Goal: Task Accomplishment & Management: Complete application form

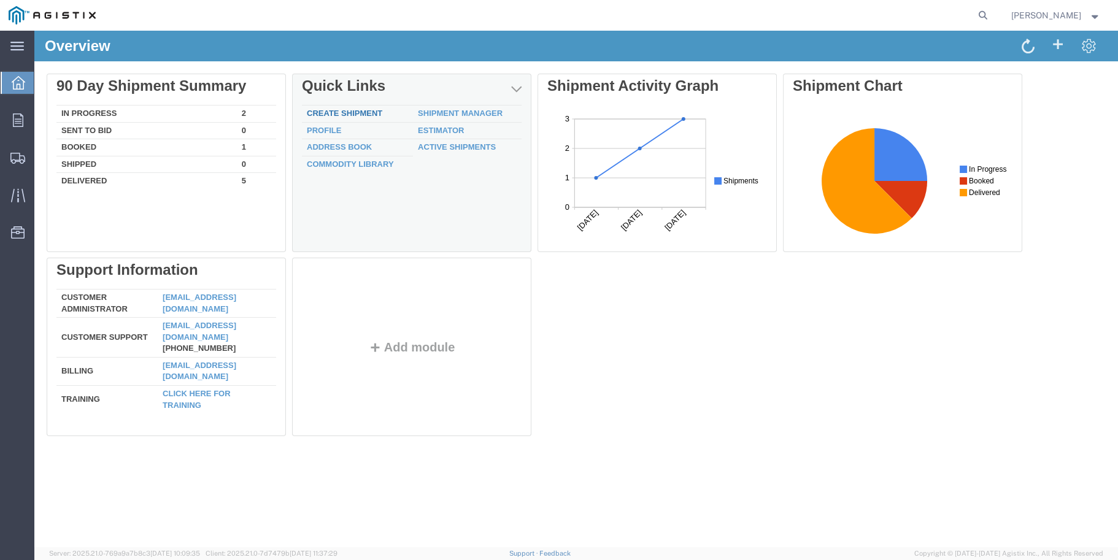
click at [357, 112] on link "Create Shipment" at bounding box center [344, 113] width 75 height 9
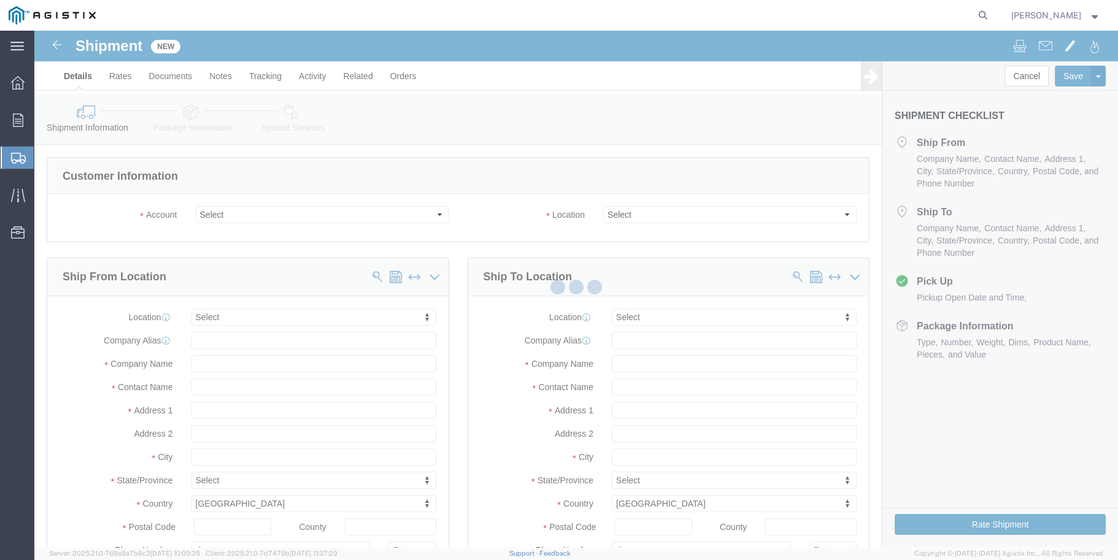
select select
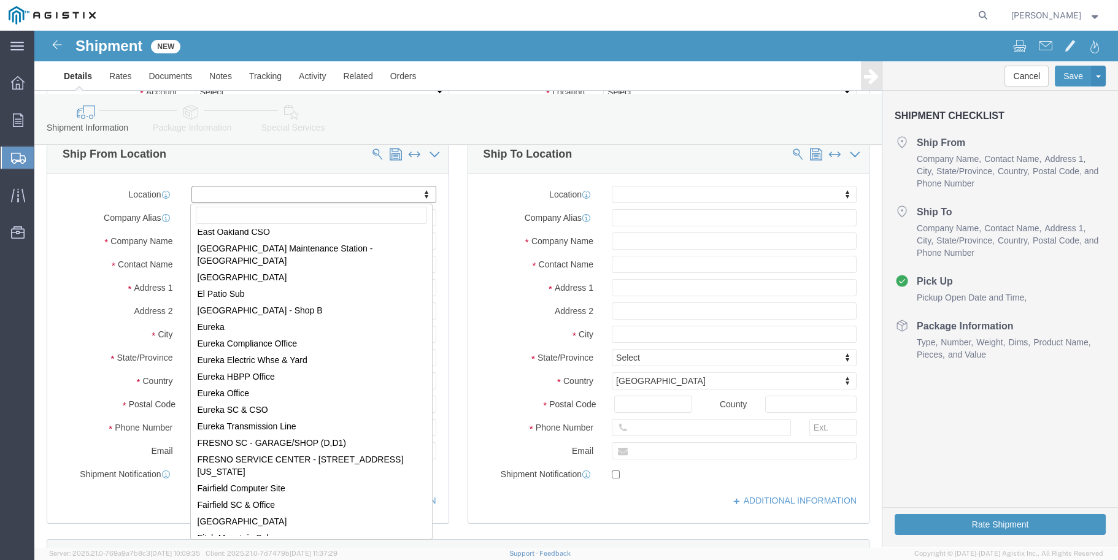
scroll to position [1841, 0]
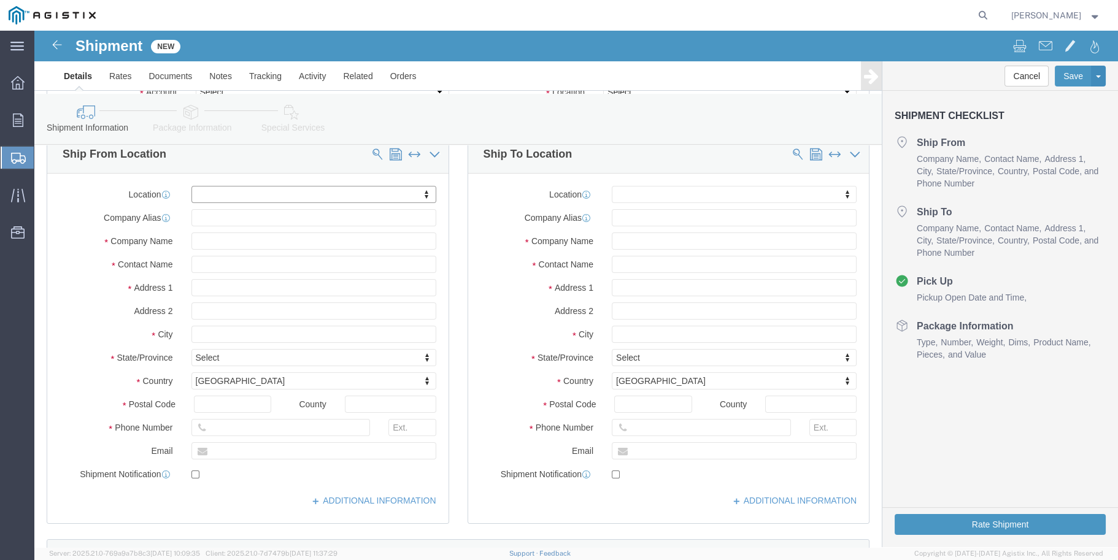
type input "e"
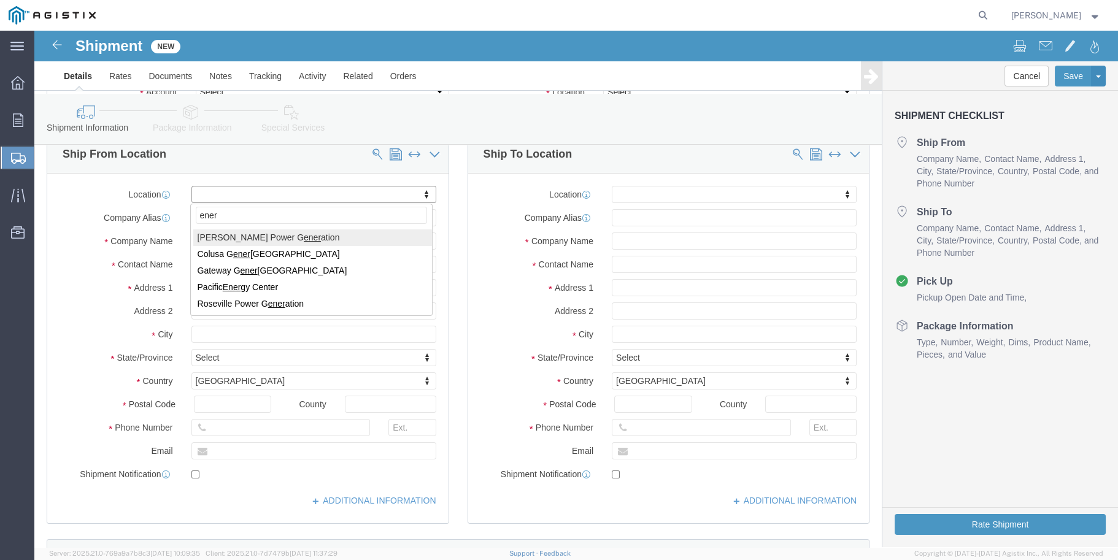
type input "eners"
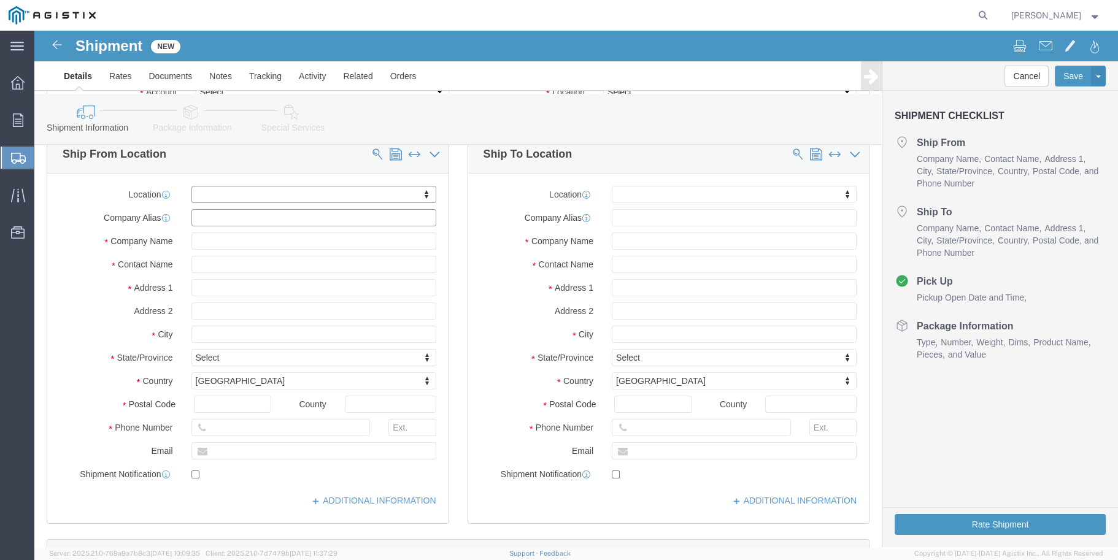
click input "text"
drag, startPoint x: 209, startPoint y: 188, endPoint x: 150, endPoint y: 184, distance: 59.1
click div "enersys"
type input "enersys"
click input "text"
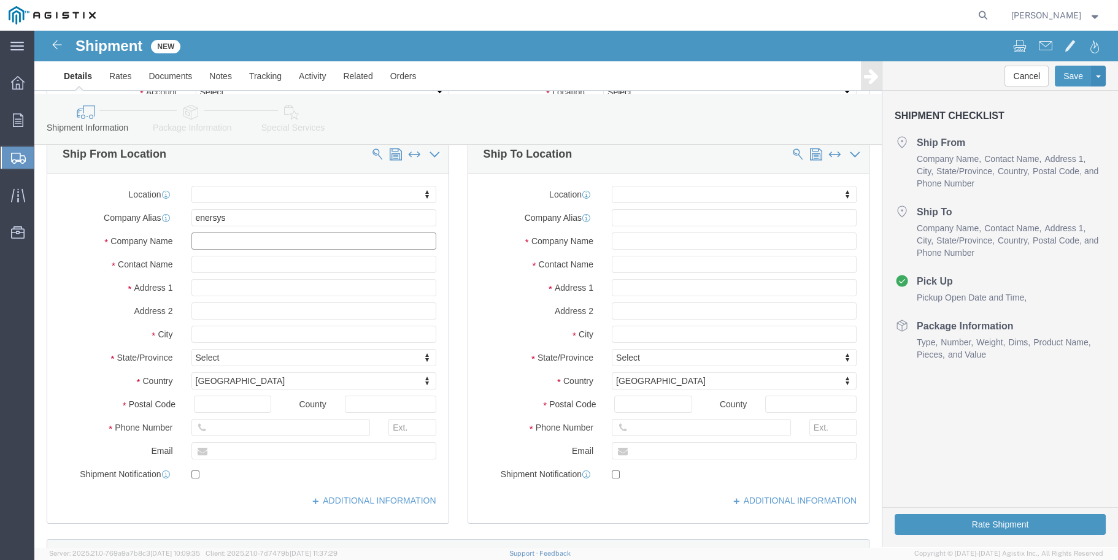
paste input "enersys"
type input "enersys"
click div "Company [PERSON_NAME]"
click input "text"
type input "[PERSON_NAME]"
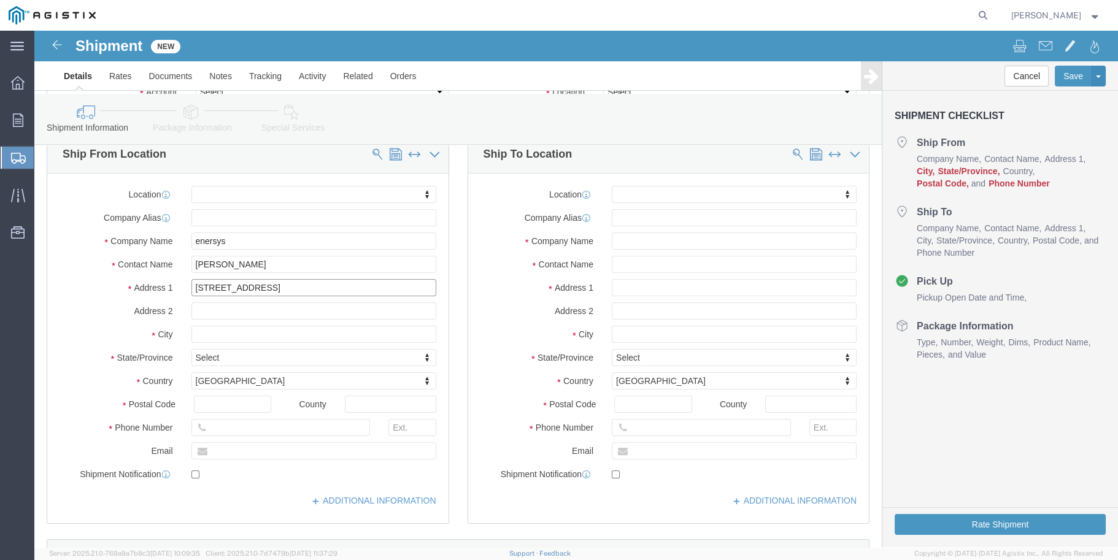
type input "[STREET_ADDRESS]"
select select
type input "chino"
select select
type input "c"
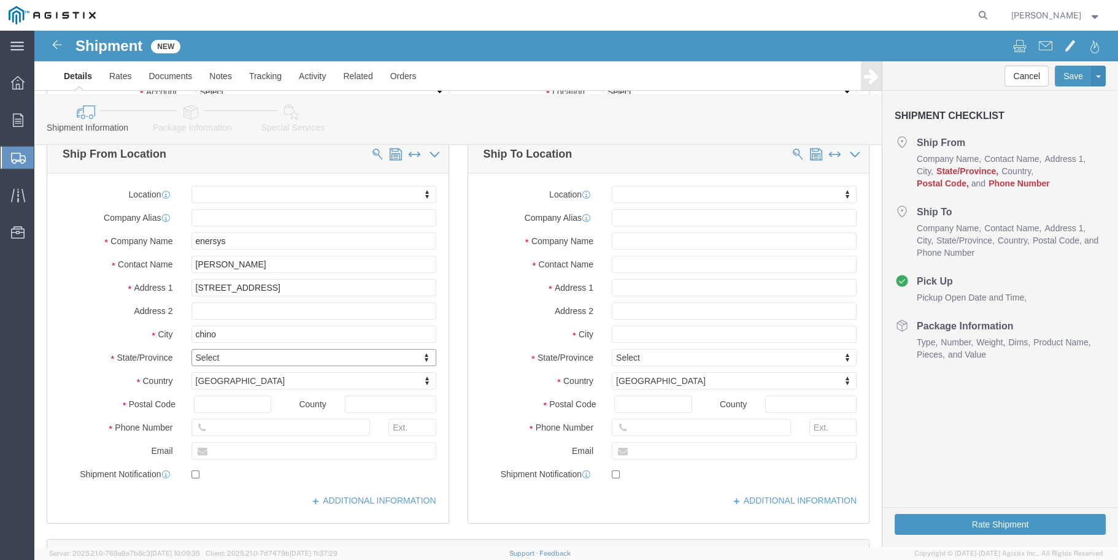
type input "c"
type input "ca"
select select
select select "CA"
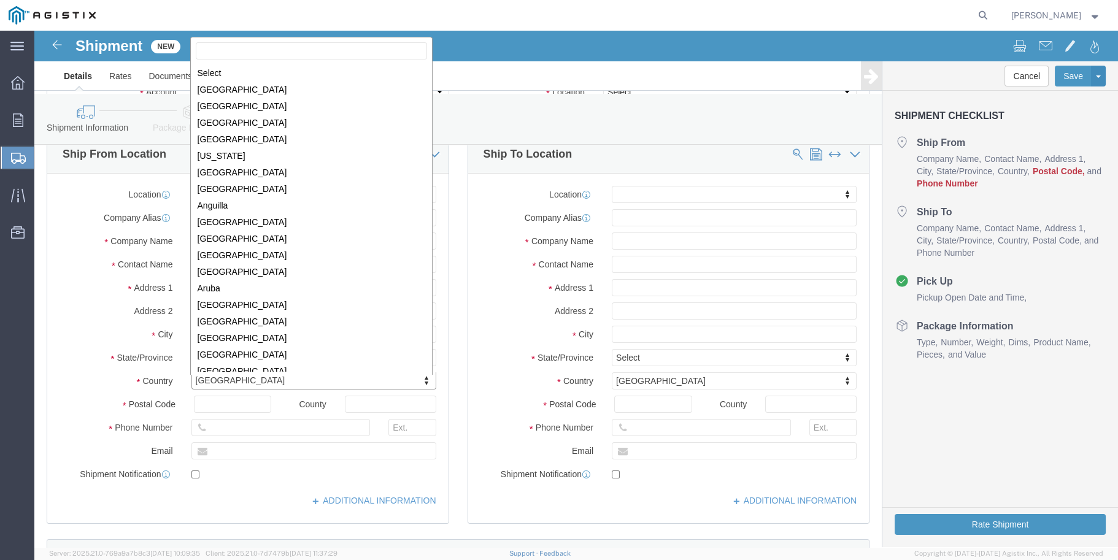
scroll to position [3727, 0]
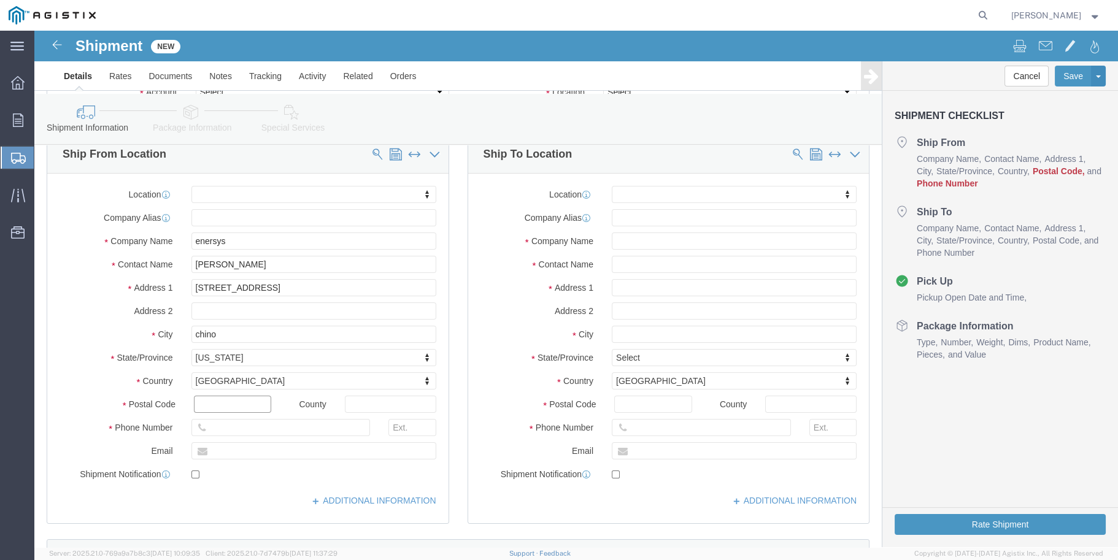
click input "text"
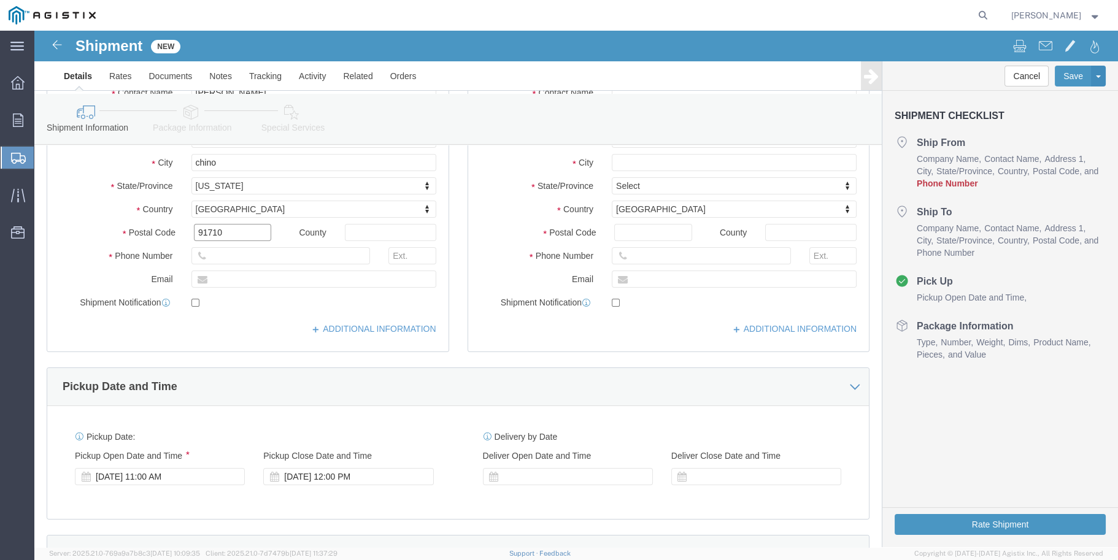
scroll to position [307, 0]
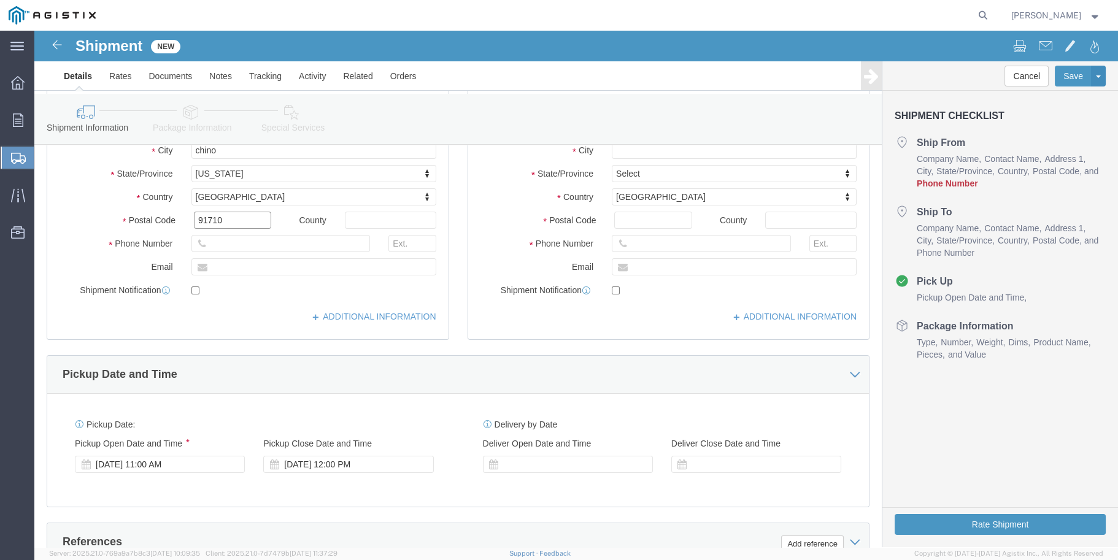
type input "91710"
select select
click input "text"
type input "9094648251"
click div "9094648251"
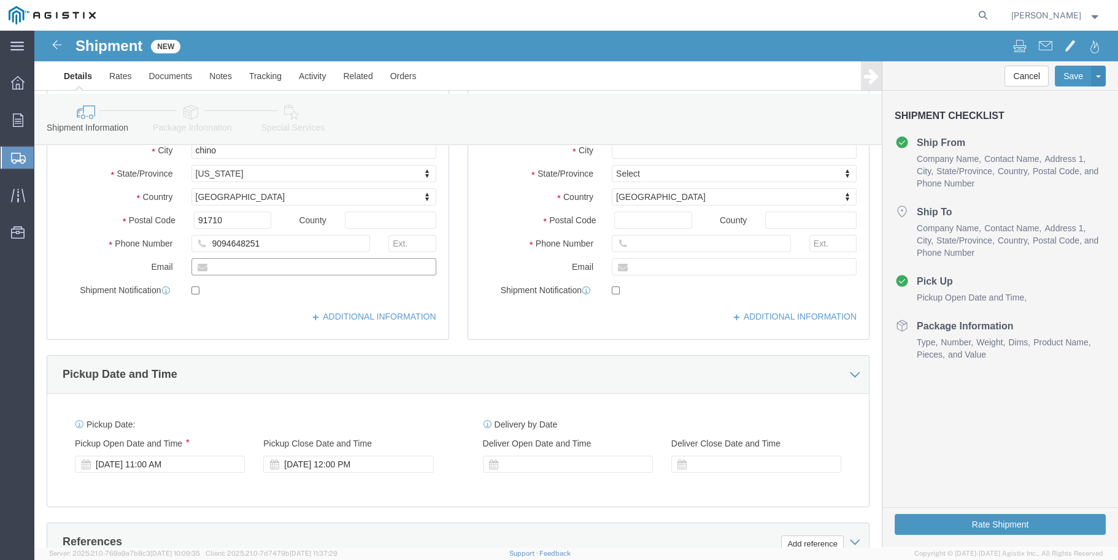
click input "text"
type input "[PERSON_NAME][EMAIL_ADDRESS][PERSON_NAME][DOMAIN_NAME]"
checkbox input "true"
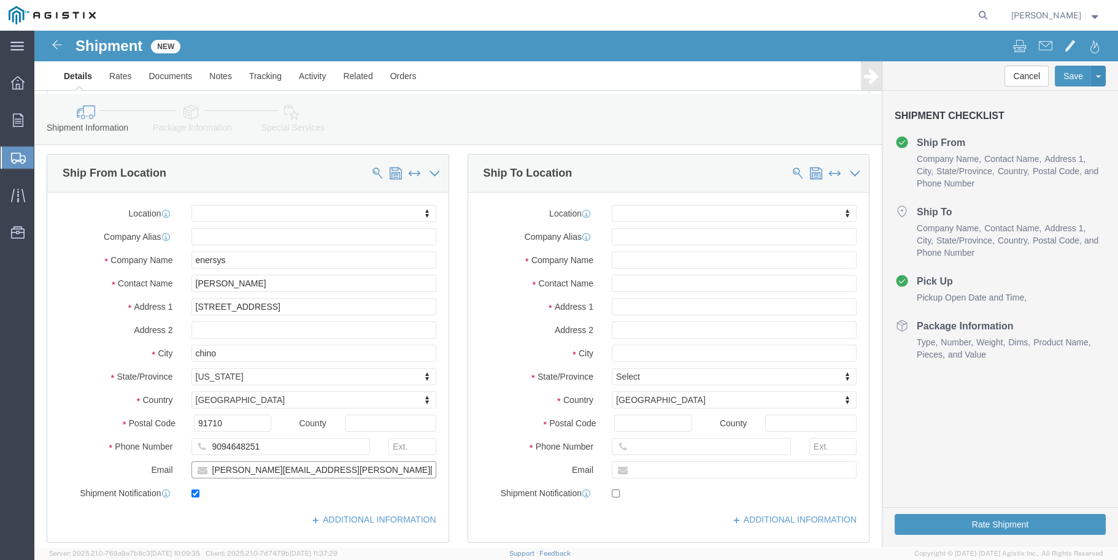
scroll to position [0, 0]
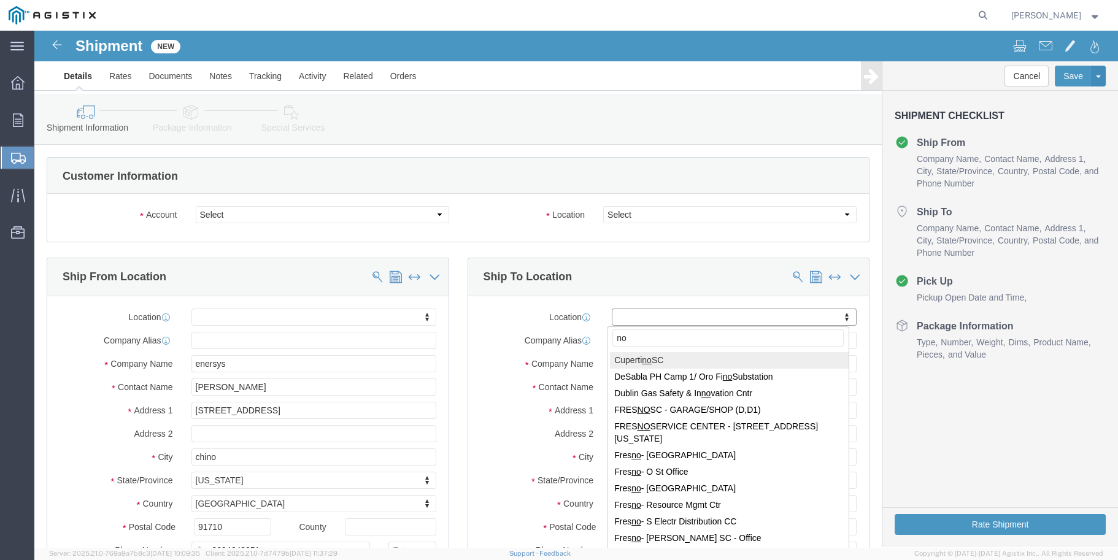
type input "n"
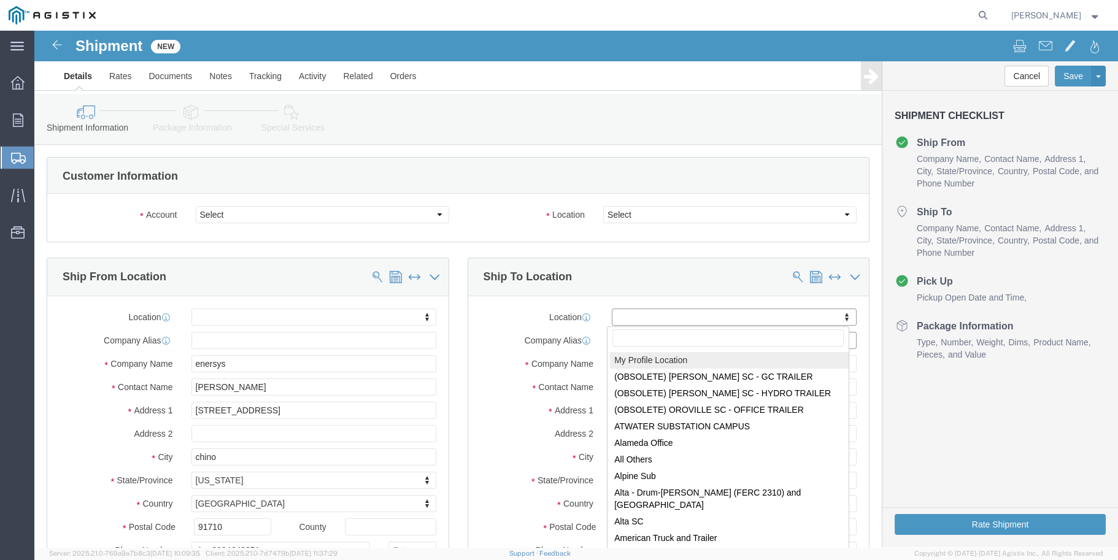
select select "MYPROFILE"
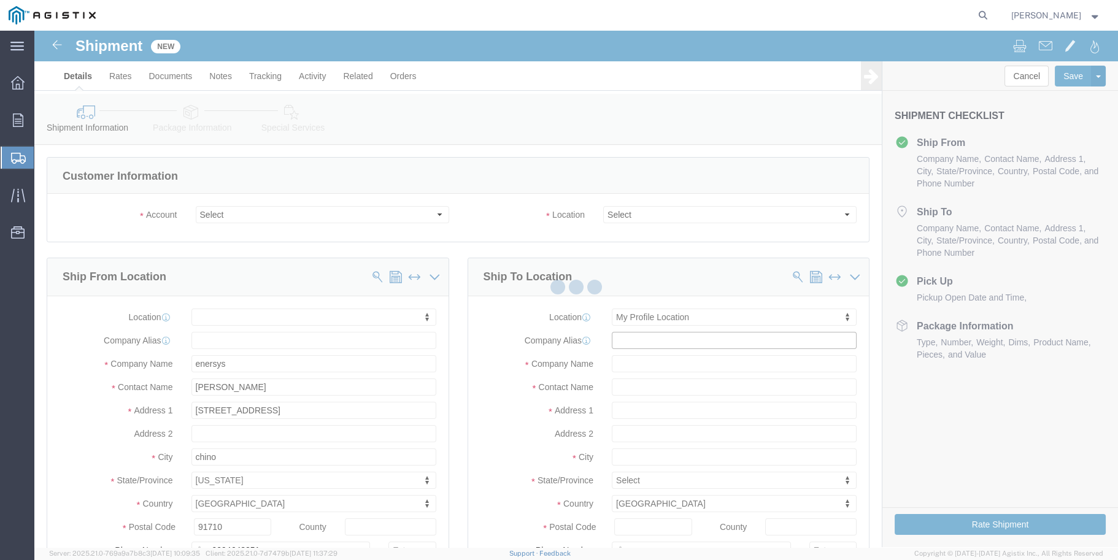
type input "EnerSys"
type input "[PERSON_NAME]"
type input "[STREET_ADDRESS]"
type input "Chino"
type input "91710"
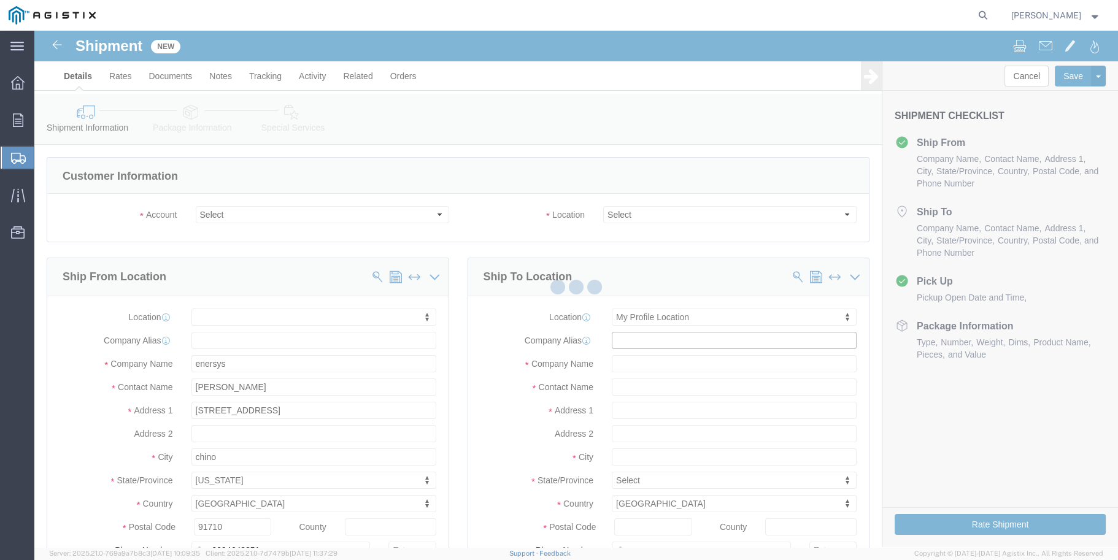
type input "[PHONE_NUMBER]"
type input "[PERSON_NAME][EMAIL_ADDRESS][PERSON_NAME][DOMAIN_NAME]"
checkbox input "true"
select select "CA"
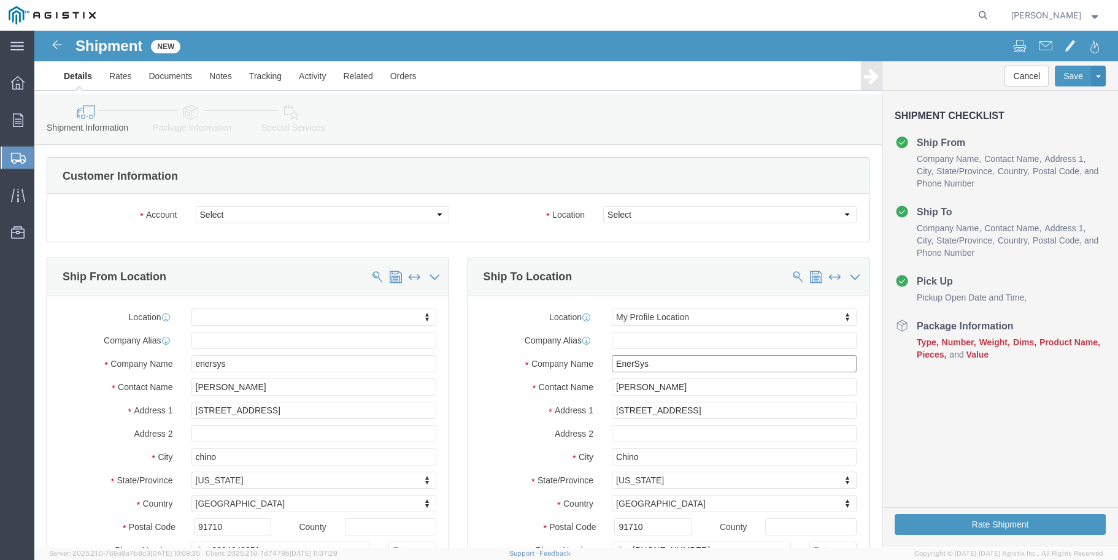
click input "EnerSys"
drag, startPoint x: 630, startPoint y: 335, endPoint x: 560, endPoint y: 334, distance: 69.4
click div "Company Name EnerSys"
type input "norcal"
type input "[PERSON_NAME]"
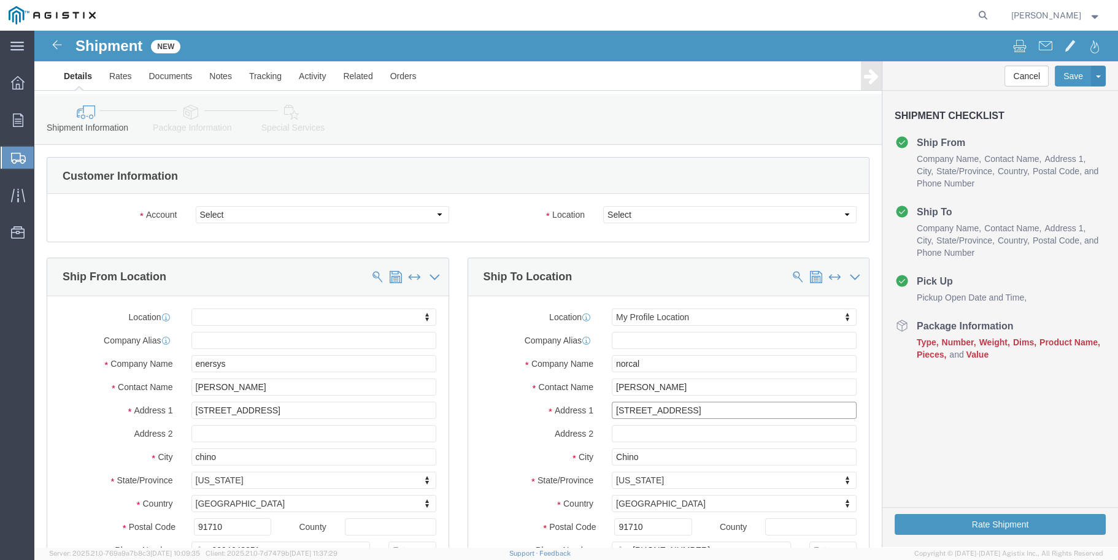
type input "[STREET_ADDRESS]"
select select
type input "stockton"
select select
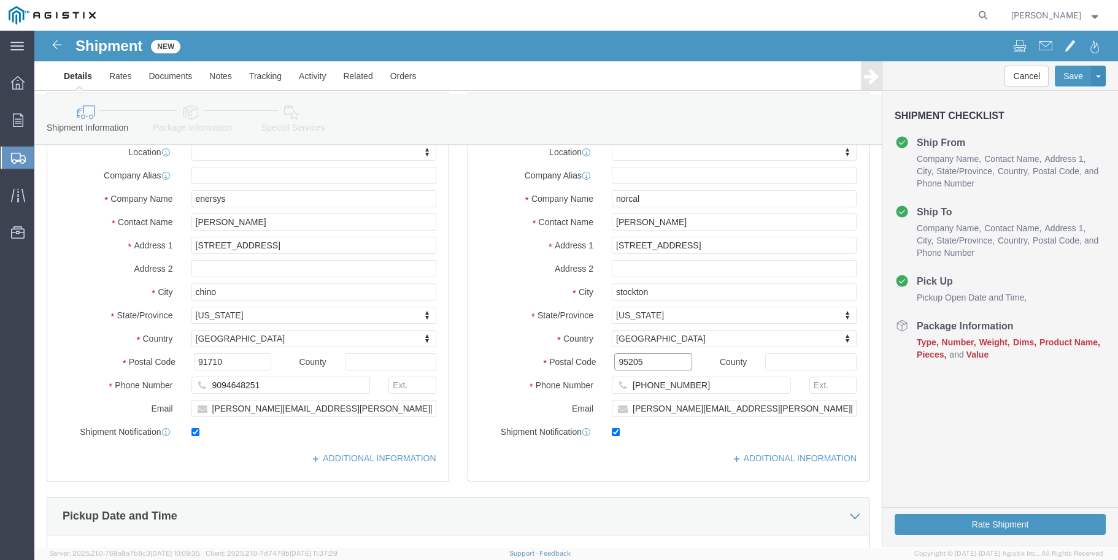
scroll to position [184, 0]
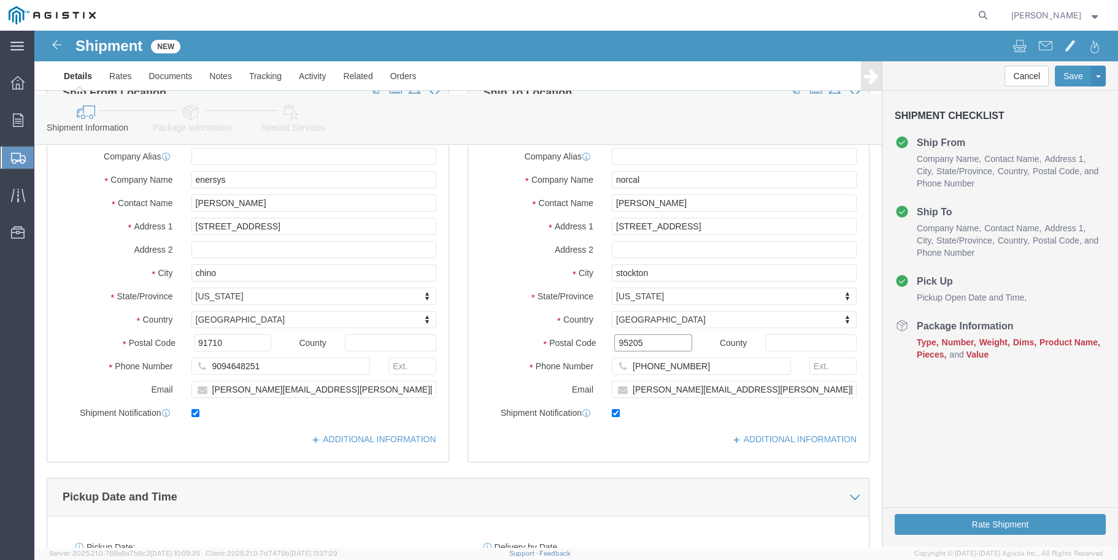
type input "95205"
select select
click input "[PHONE_NUMBER]"
drag, startPoint x: 655, startPoint y: 333, endPoint x: 585, endPoint y: 333, distance: 69.4
click div "[PHONE_NUMBER]"
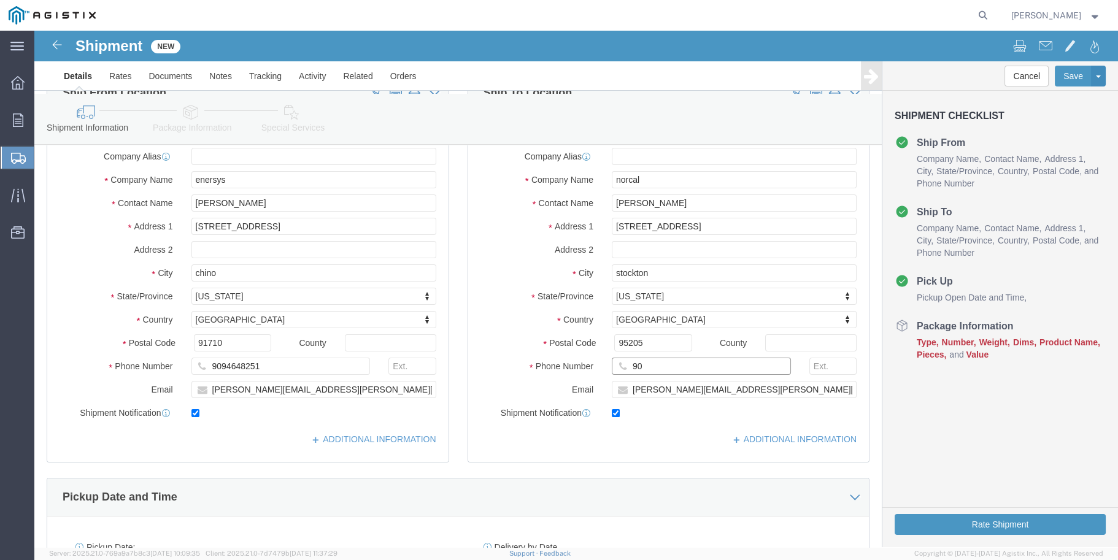
type input "9"
type input "[PHONE_NUMBER]"
drag, startPoint x: 713, startPoint y: 359, endPoint x: 562, endPoint y: 359, distance: 151.6
click div "Email [PERSON_NAME][EMAIL_ADDRESS][PERSON_NAME][DOMAIN_NAME]"
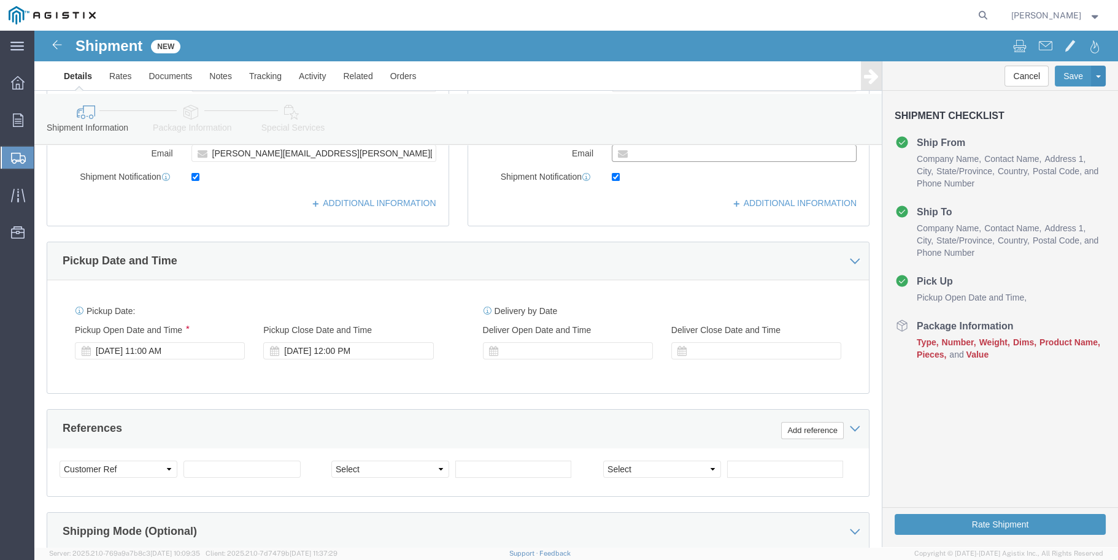
scroll to position [430, 0]
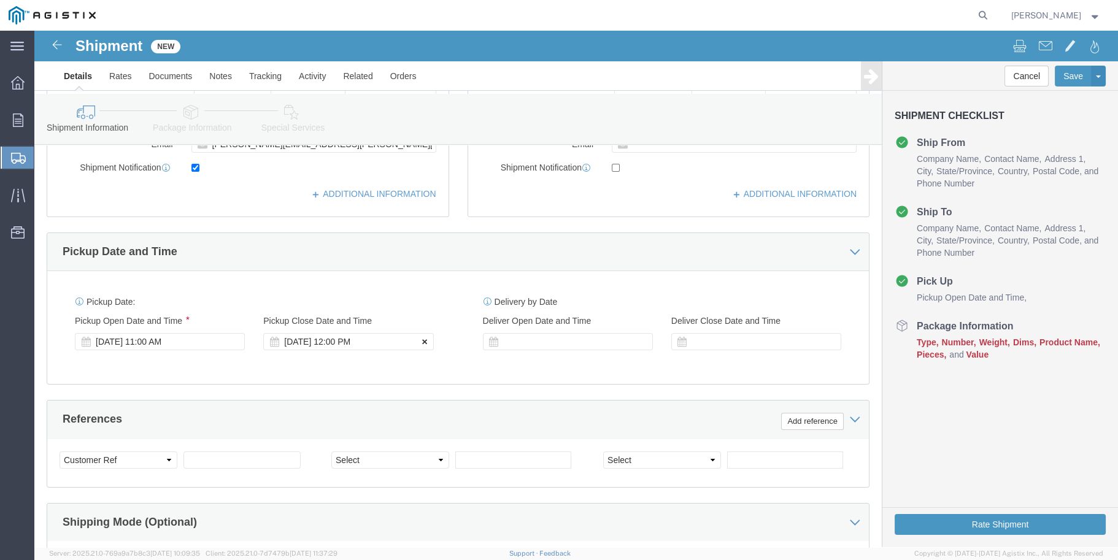
checkbox input "false"
click icon
click div
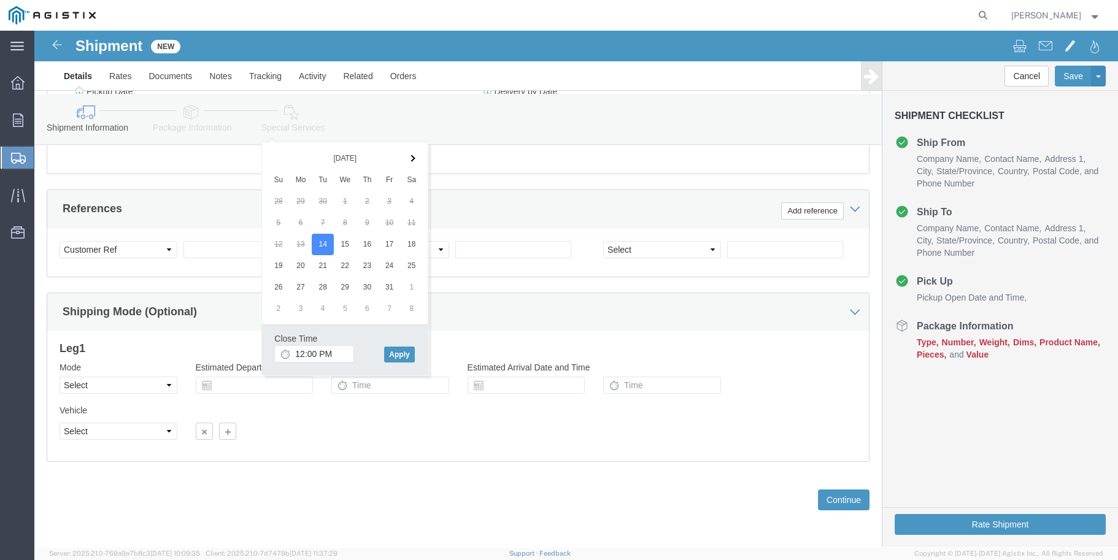
click div "Close Time 12:00 PM [DATE] 12:00 PM - [DATE] 12:00 PM Cancel Apply"
click input "12:00 PM"
type input "2:30 PM"
click button "Apply"
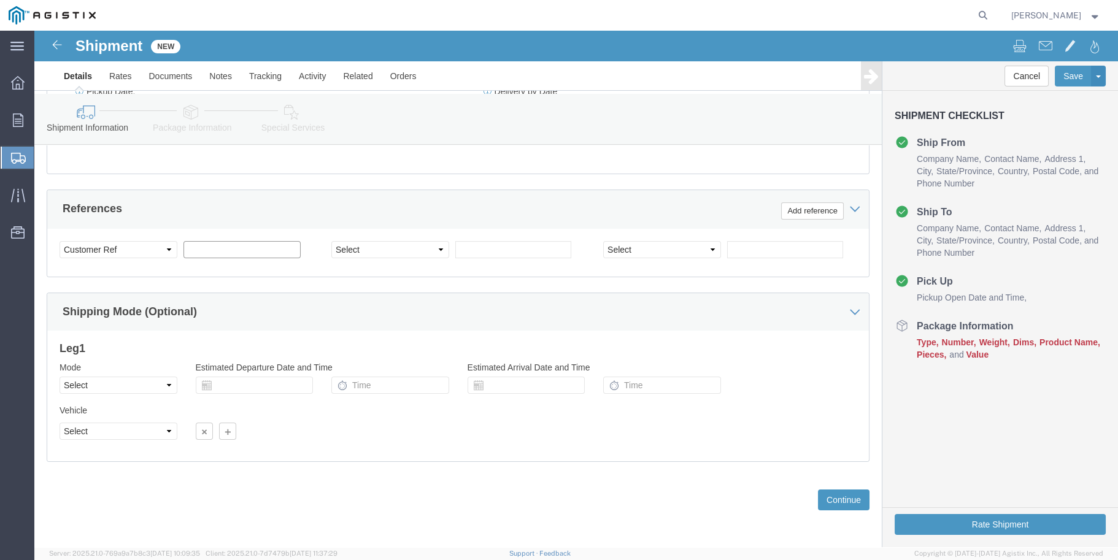
click input "text"
type input "2"
type input "6400180"
click select "Select Account Type Activity ID Airline Appointment Number ASN Batch Request # …"
select select "PURCHORD"
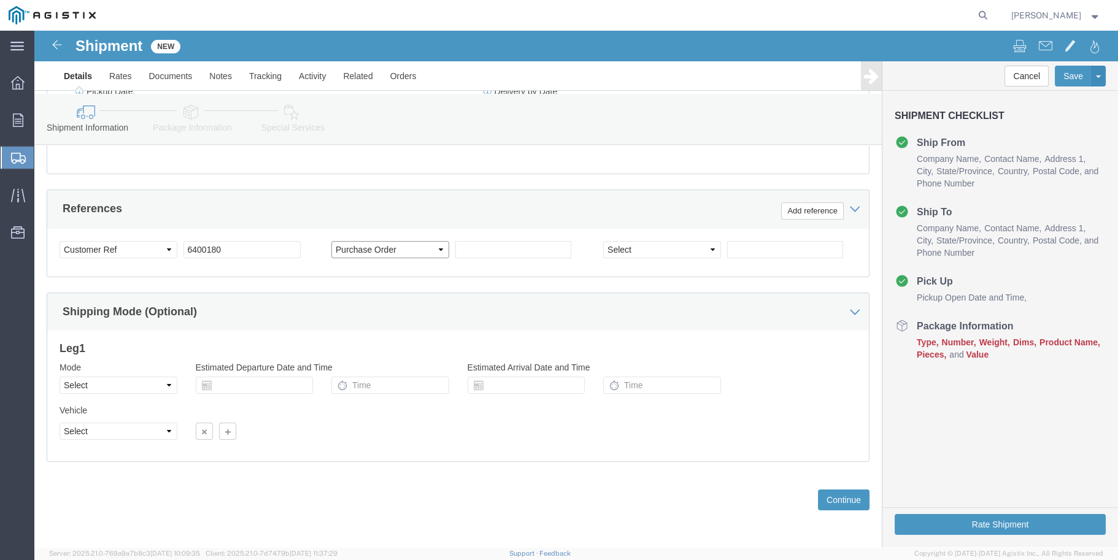
click select "Select Account Type Activity ID Airline Appointment Number ASN Batch Request # …"
click div "Select Account Type Activity ID Airline Appointment Number ASN Batch Request # …"
click input "text"
type input "2701245560"
click select "Select Account Type Activity ID Airline Appointment Number ASN Batch Request # …"
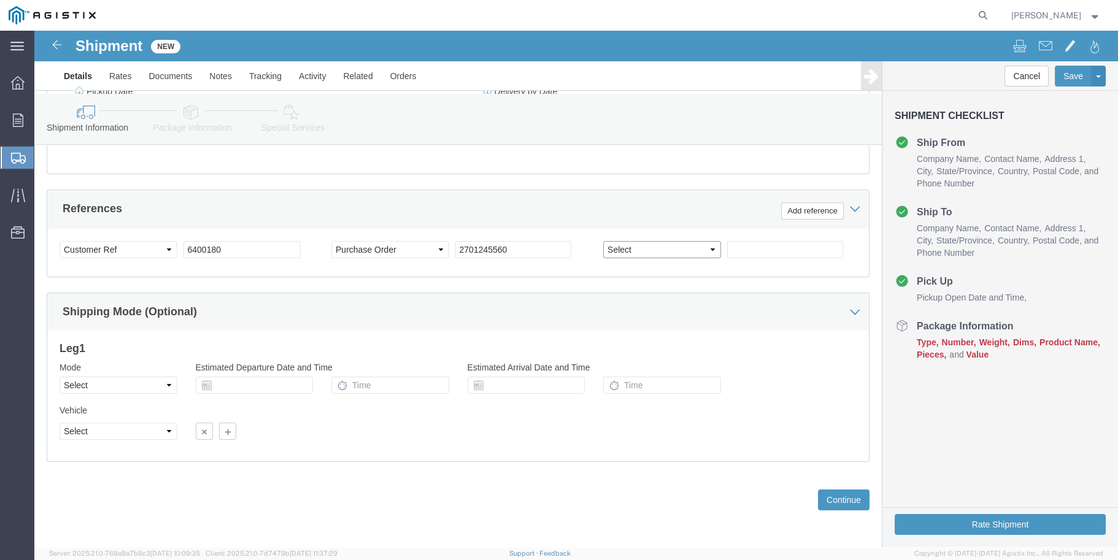
select select "GENERAL"
click select "Select Account Type Activity ID Airline Appointment Number ASN Batch Request # …"
click input "text"
click input "hjx091725"
drag, startPoint x: 698, startPoint y: 217, endPoint x: 711, endPoint y: 206, distance: 16.1
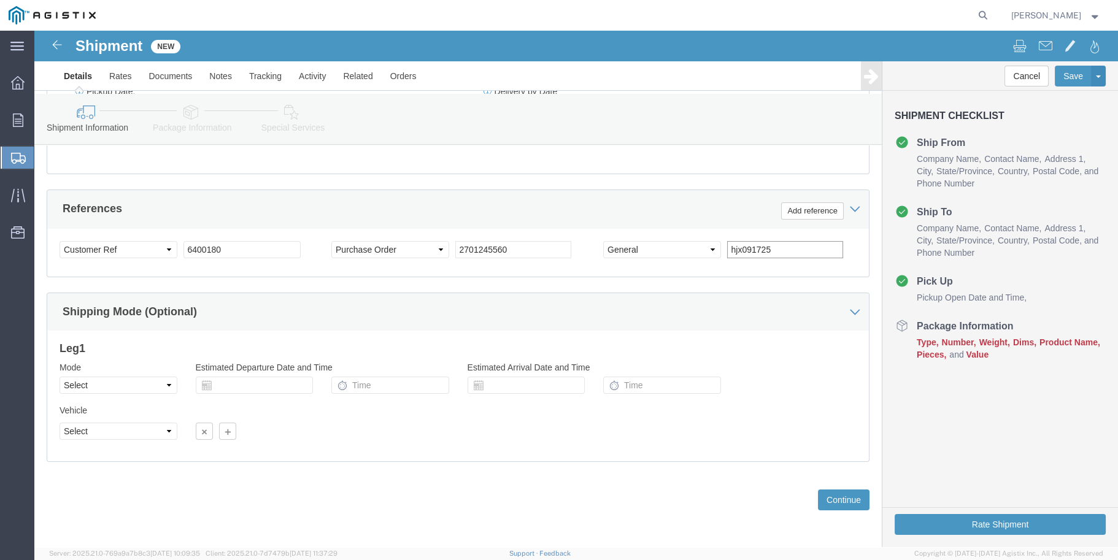
click input "hjx091725"
type input "hjw091725"
click button "Continue"
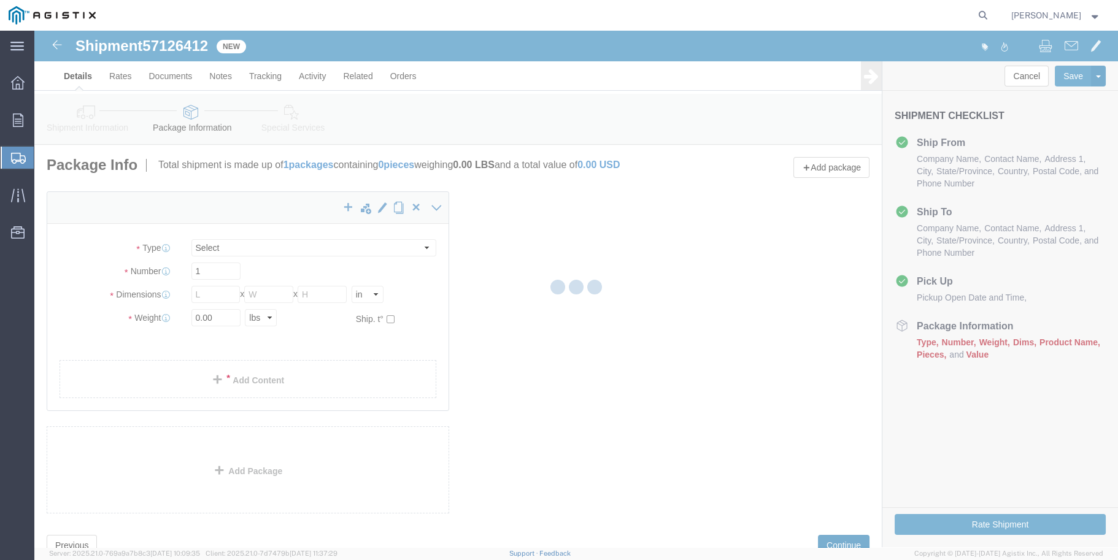
select select "CBOX"
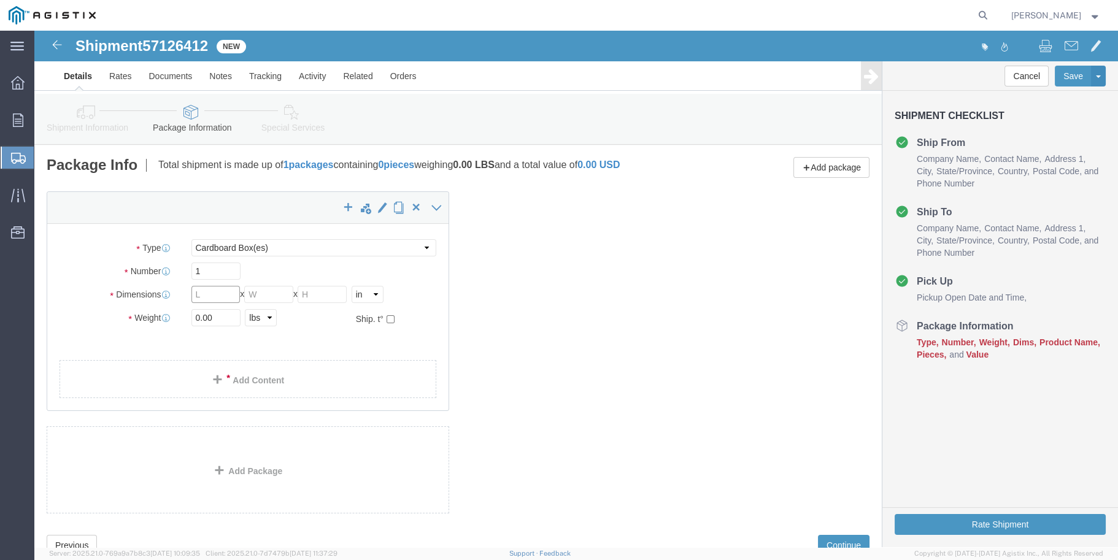
click input "text"
type input "48"
type input "40"
type input "28"
click input "0.00"
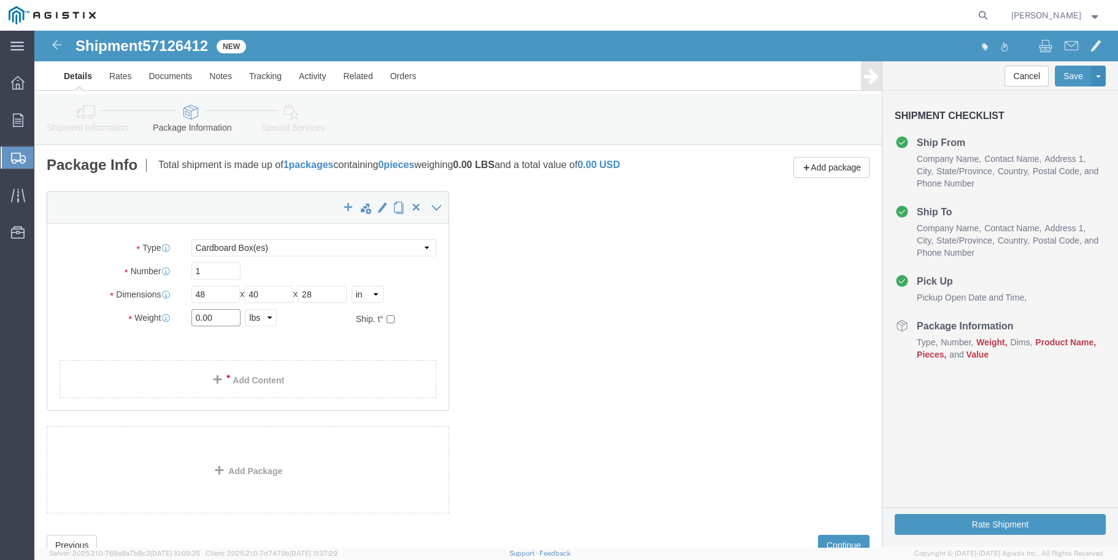
drag, startPoint x: 188, startPoint y: 290, endPoint x: 145, endPoint y: 287, distance: 43.1
click div "Weight 0.00 Select kgs lbs Ship. t°"
type input "1490"
click div "Package Type Select Bale(s) Basket(s) Bolt(s) Bottle(s) Buckets Bulk Bundle(s) …"
select select "PSNS"
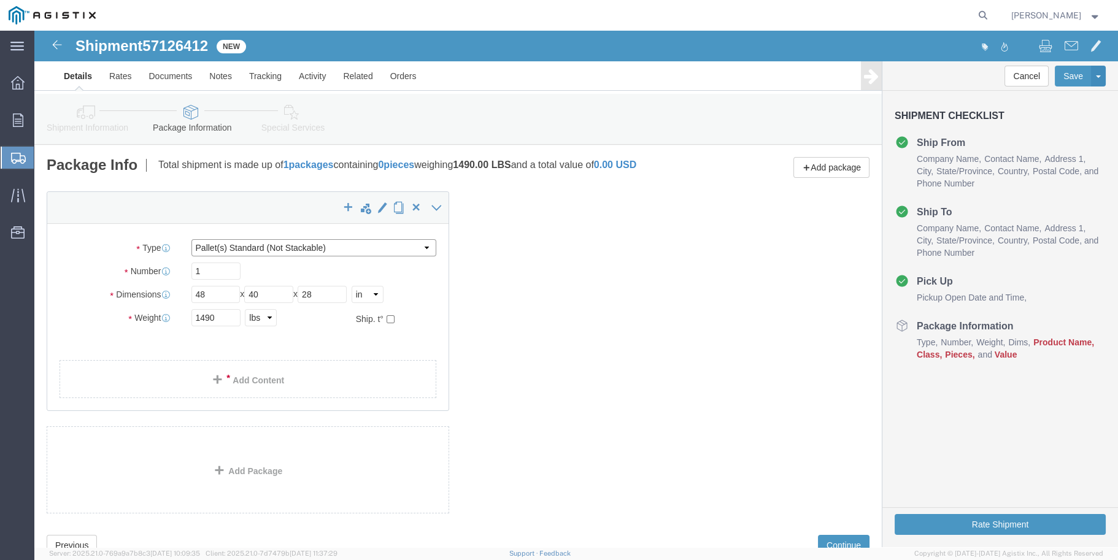
click select "Select Bale(s) Basket(s) Bolt(s) Bottle(s) Buckets Bulk Bundle(s) Can(s) Cardbo…"
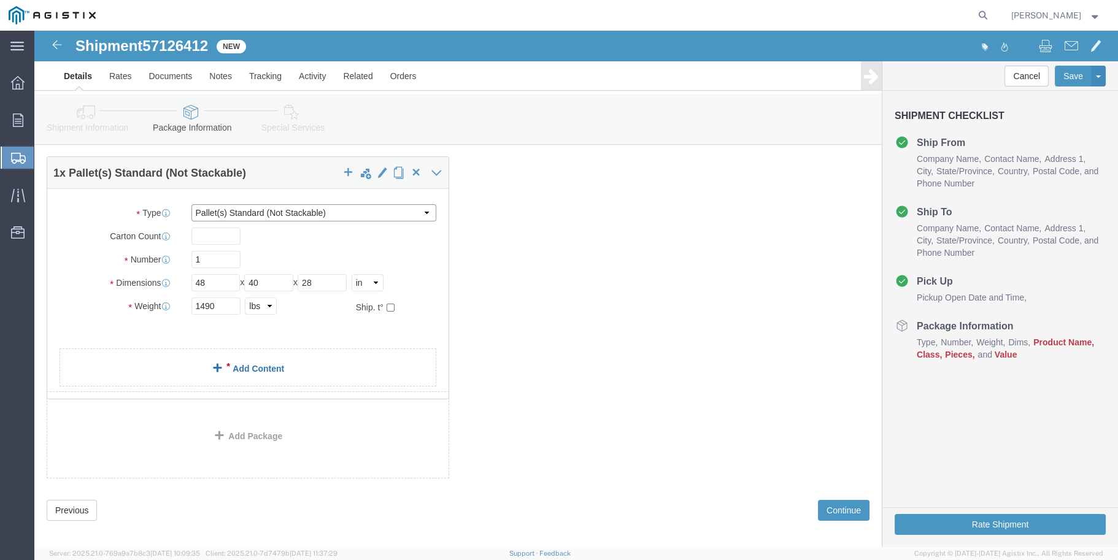
scroll to position [54, 0]
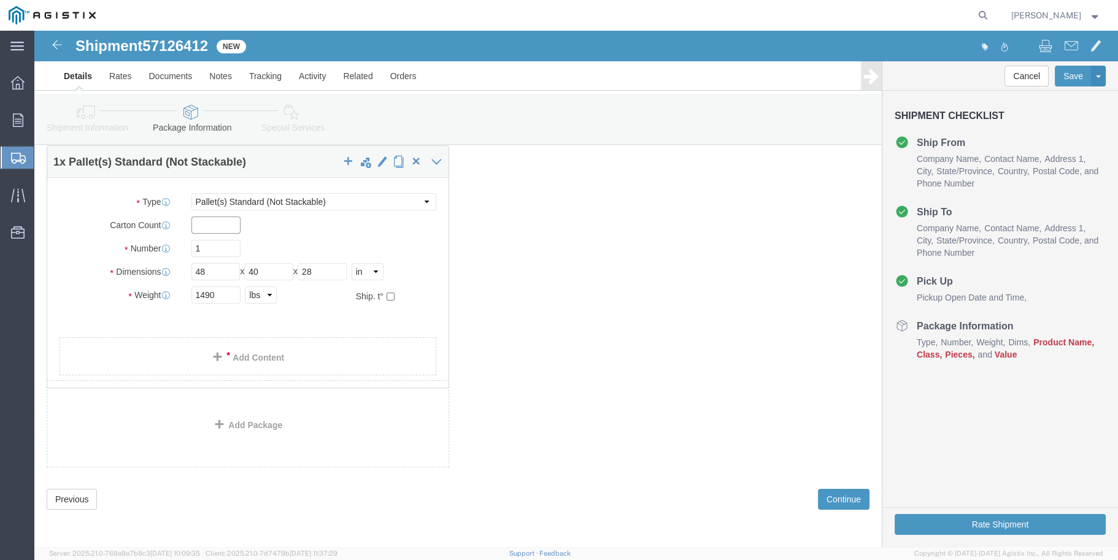
click input "text"
type input "18"
click span
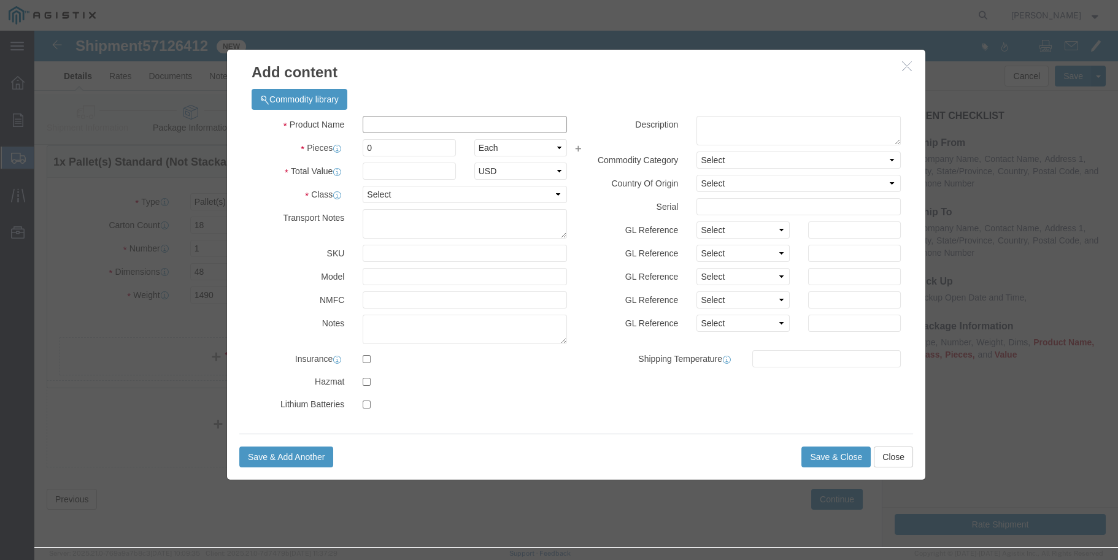
click input "text"
type input "non spillable batteries"
click strong "NON SPILLABLE BATTERIES"
select select
type input "761"
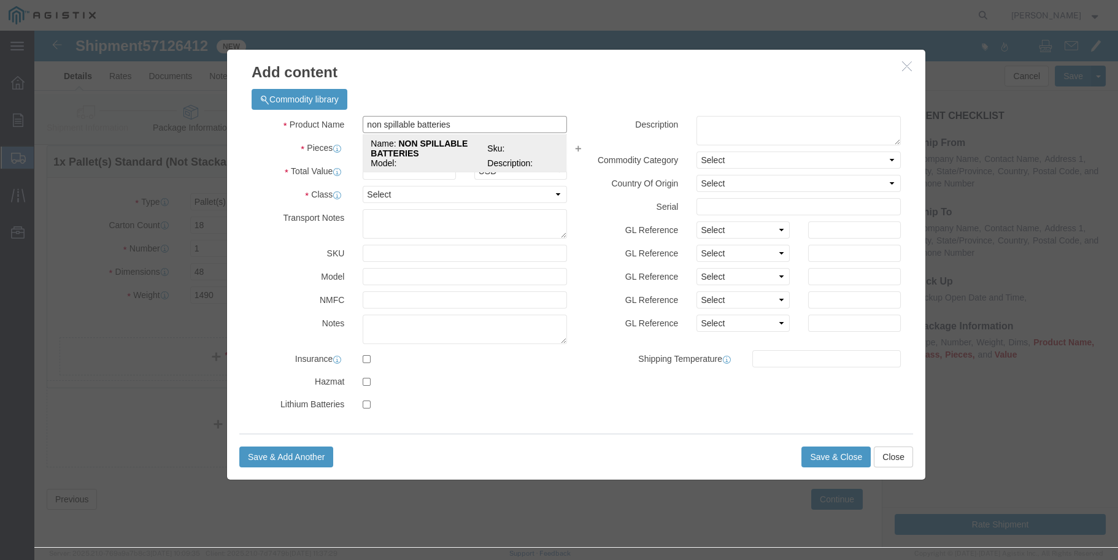
select select
select select "65"
type input "NON SPILLABLE BATTERIES"
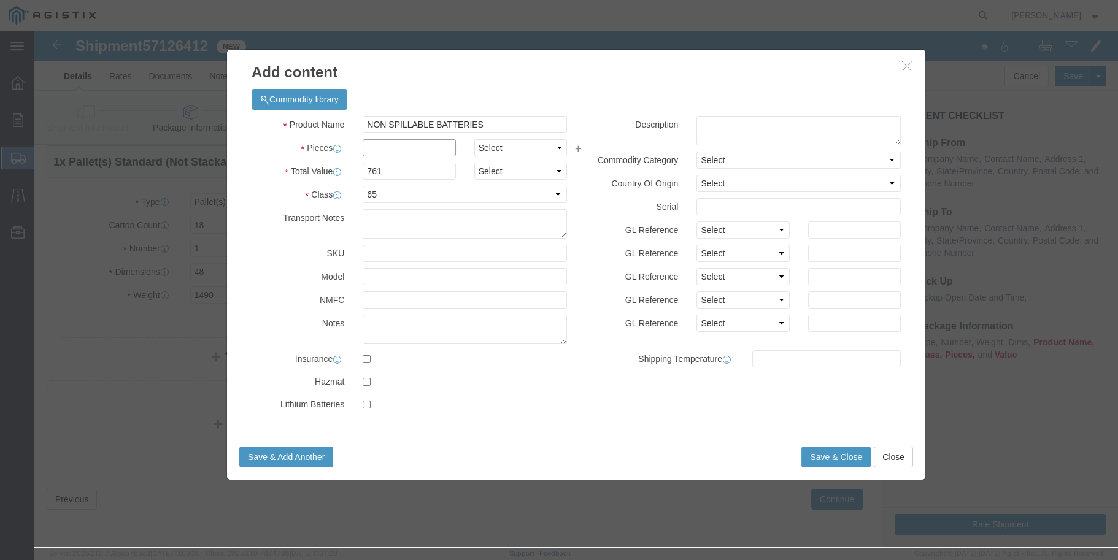
click input "text"
type input "1"
click select "Select Bag Barrels 100Board Feet Bottle Box Blister Pack Carats Can Capsule Car…"
click label
click input "checkbox"
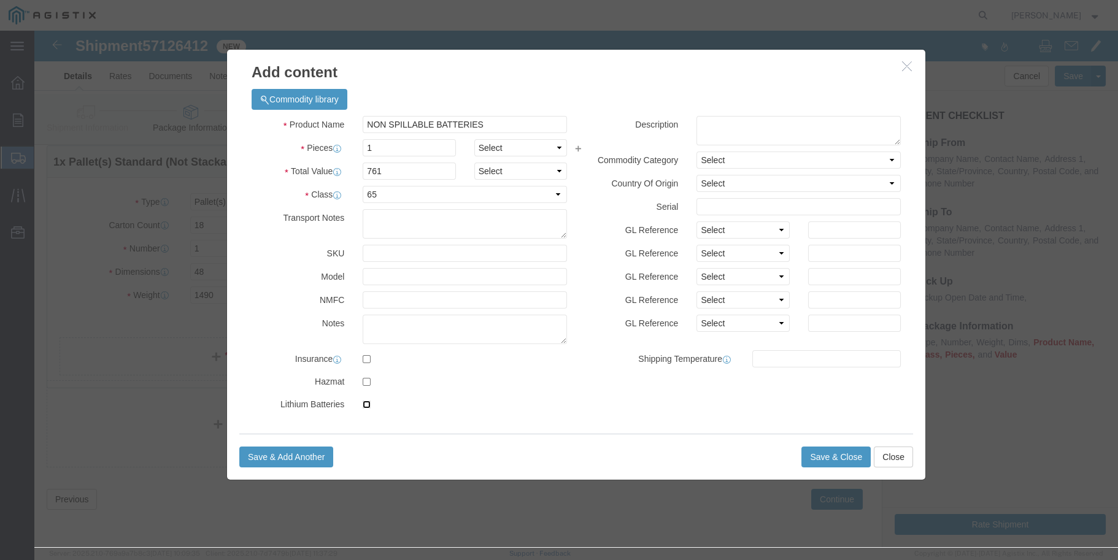
checkbox input "true"
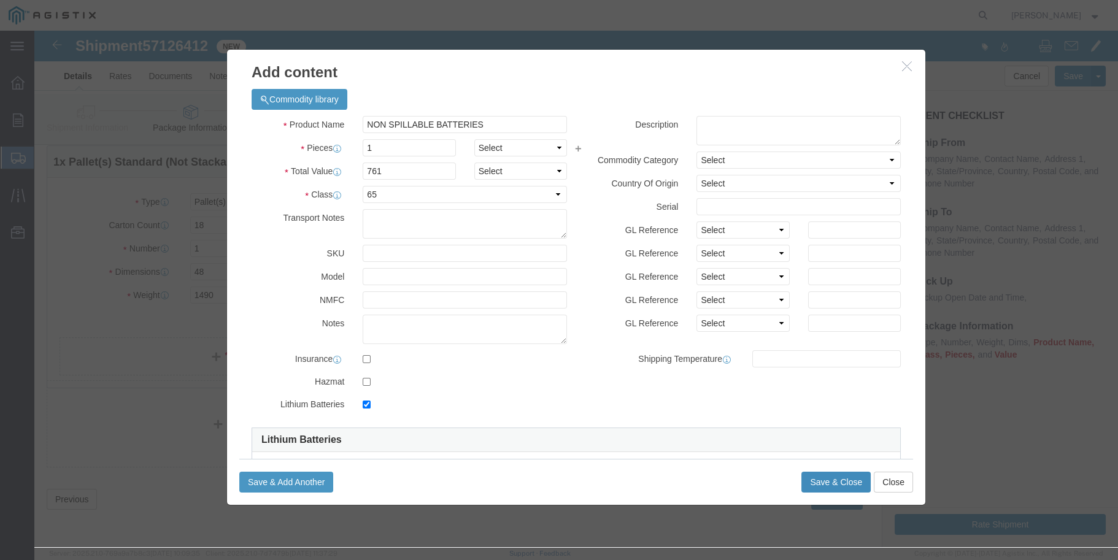
click button "Save & Close"
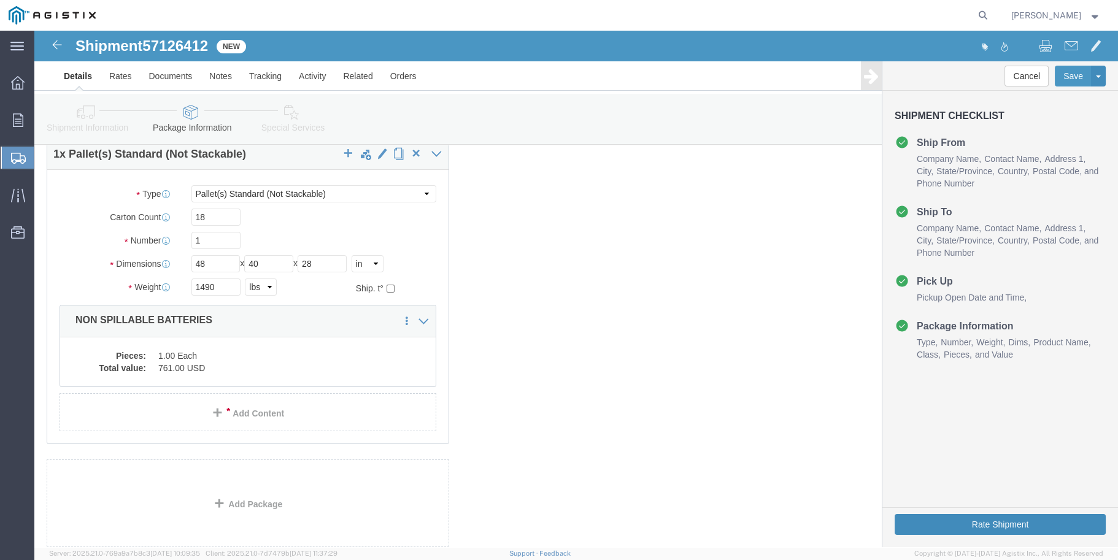
click button "Rate Shipment"
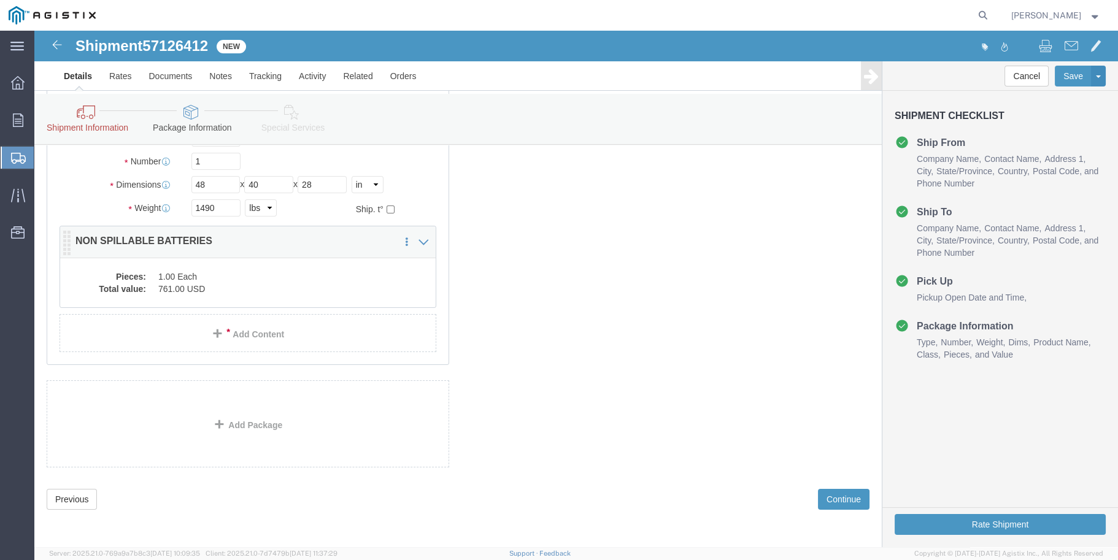
scroll to position [0, 0]
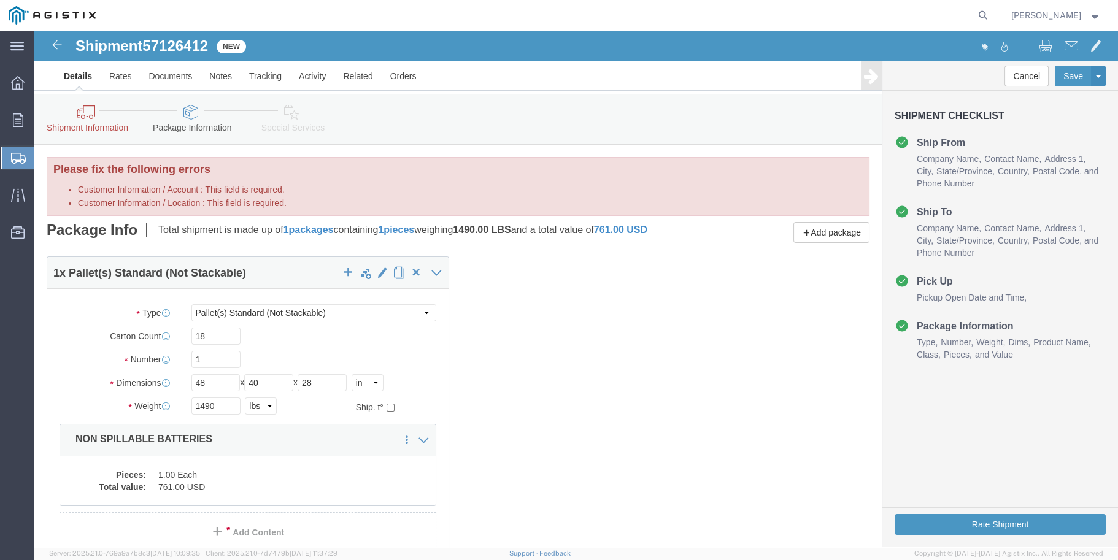
click link "Shipment Information"
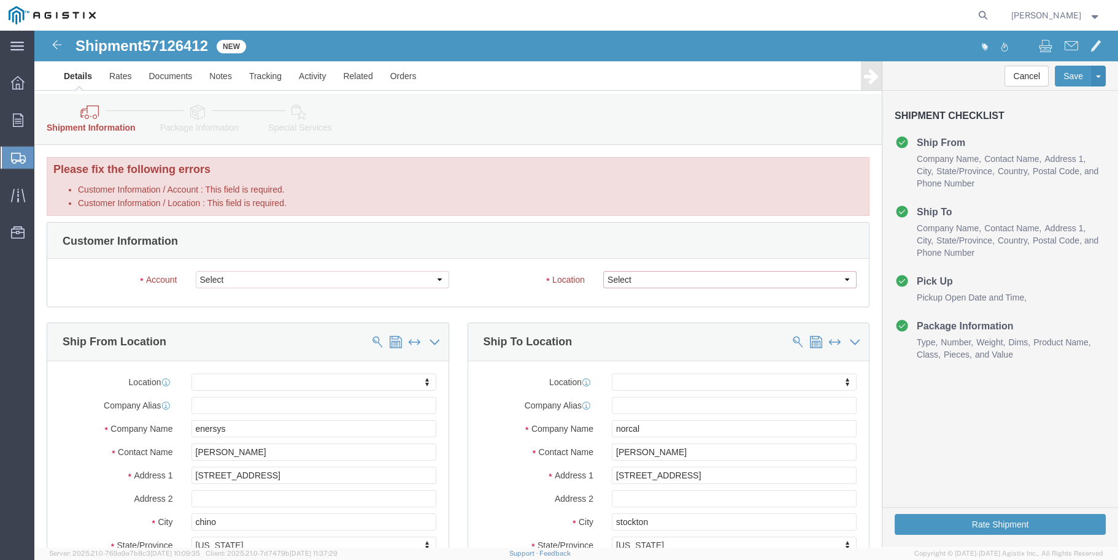
click select "Select"
click select "Select EnerSys PG&E"
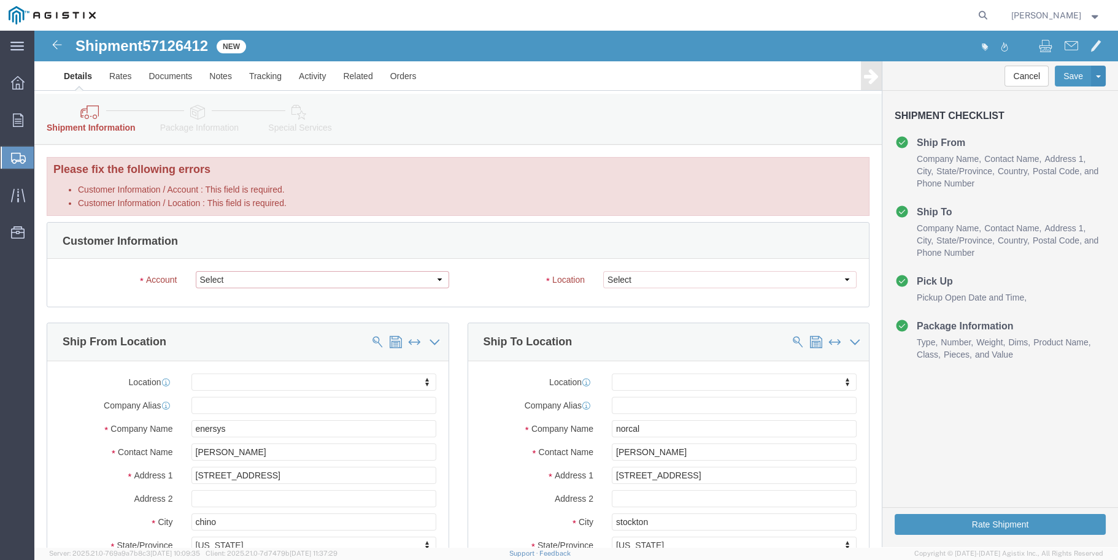
select select "9596"
click select "Select EnerSys PG&E"
select select "PURCHORD"
select select
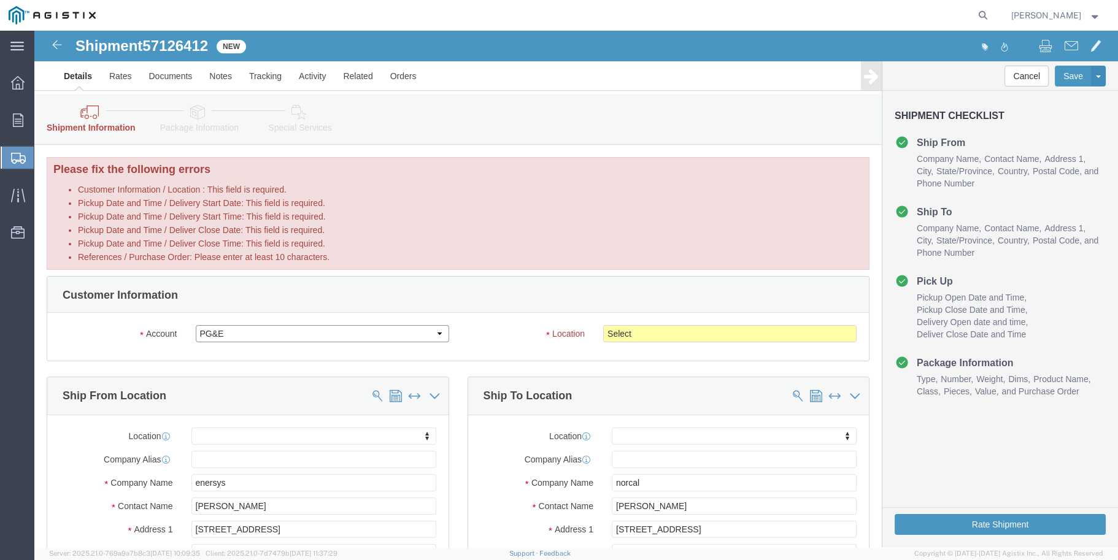
click select "Select EnerSys PG&E"
click select "Select All Others [GEOGRAPHIC_DATA] [GEOGRAPHIC_DATA] [GEOGRAPHIC_DATA] [GEOGRA…"
select select "23082"
click select "Select All Others [GEOGRAPHIC_DATA] [GEOGRAPHIC_DATA] [GEOGRAPHIC_DATA] [GEOGRA…"
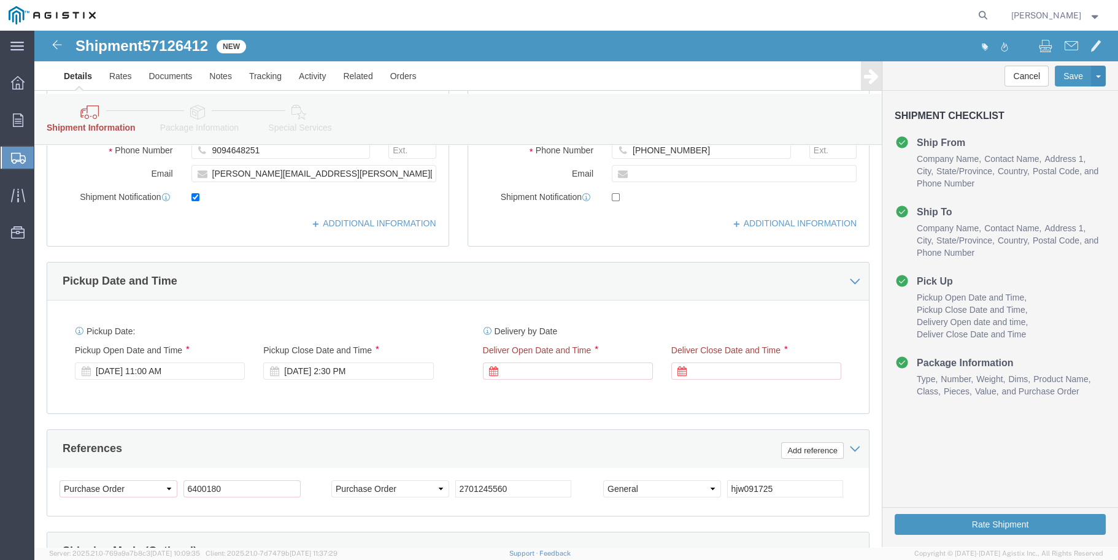
scroll to position [552, 0]
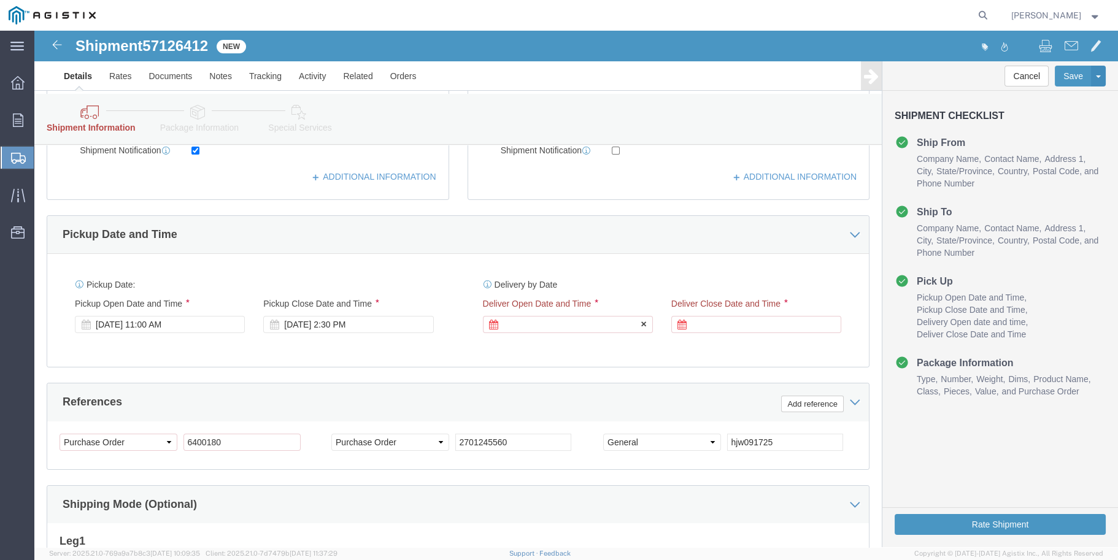
click icon
click div
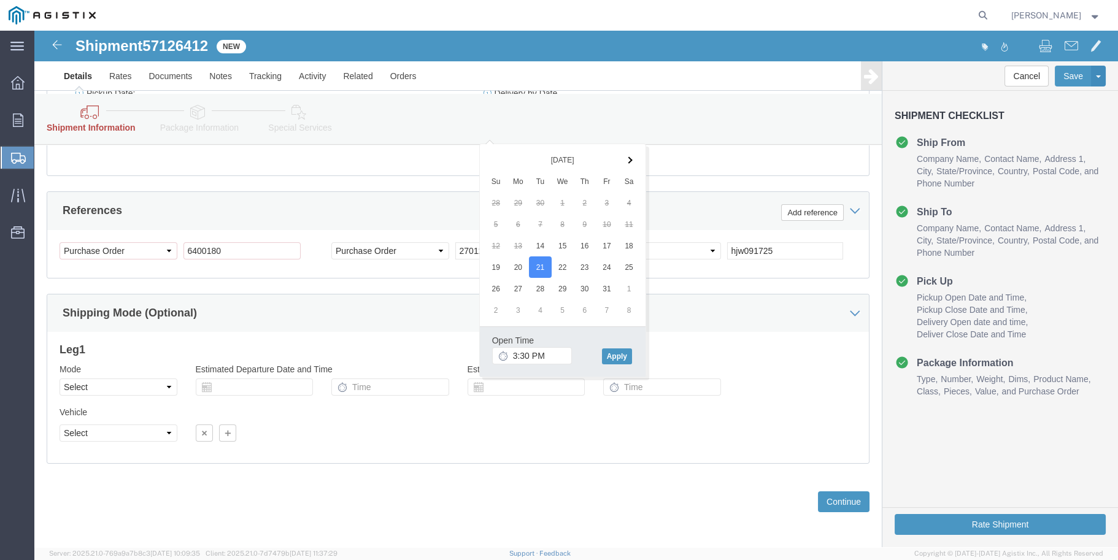
scroll to position [744, 0]
click input "3:30 PM"
type input "8:00 AM"
click button "Apply"
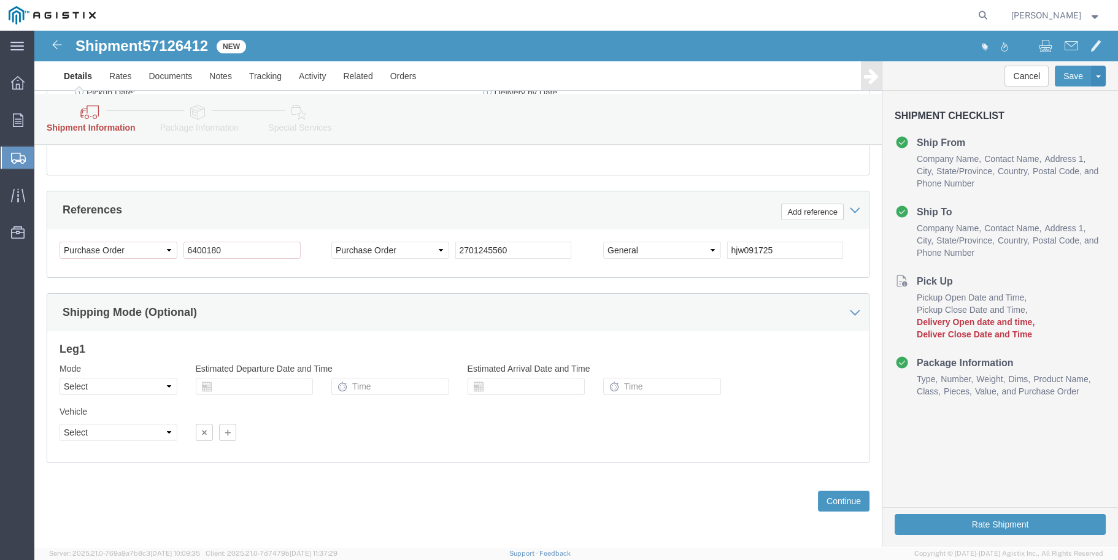
scroll to position [560, 0]
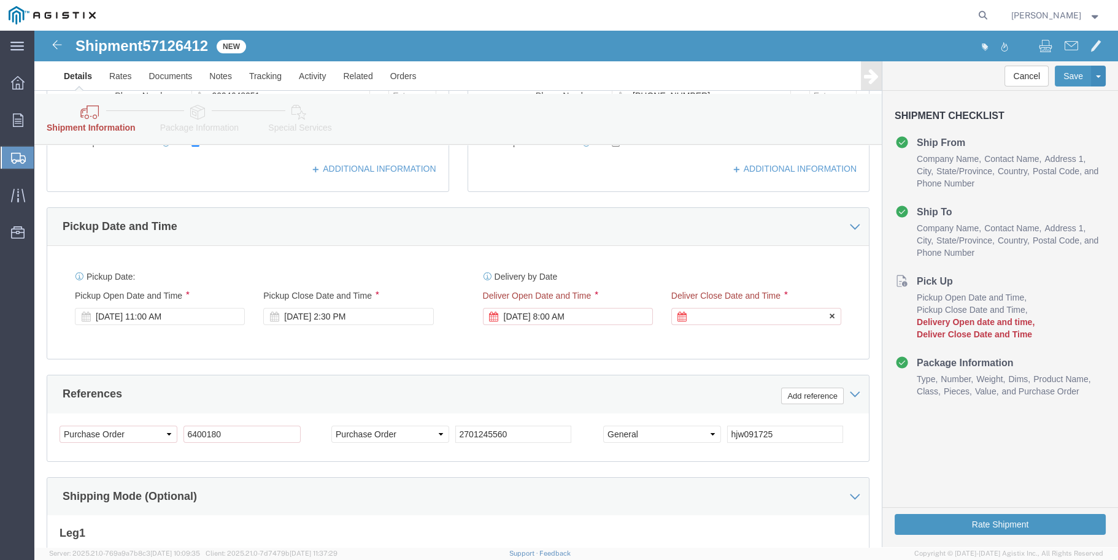
click div
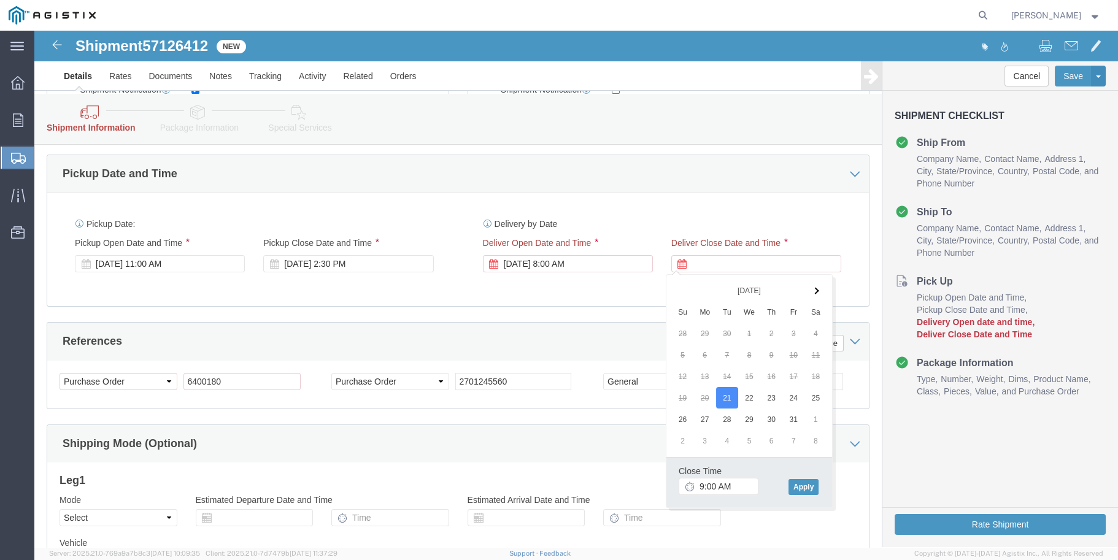
scroll to position [683, 0]
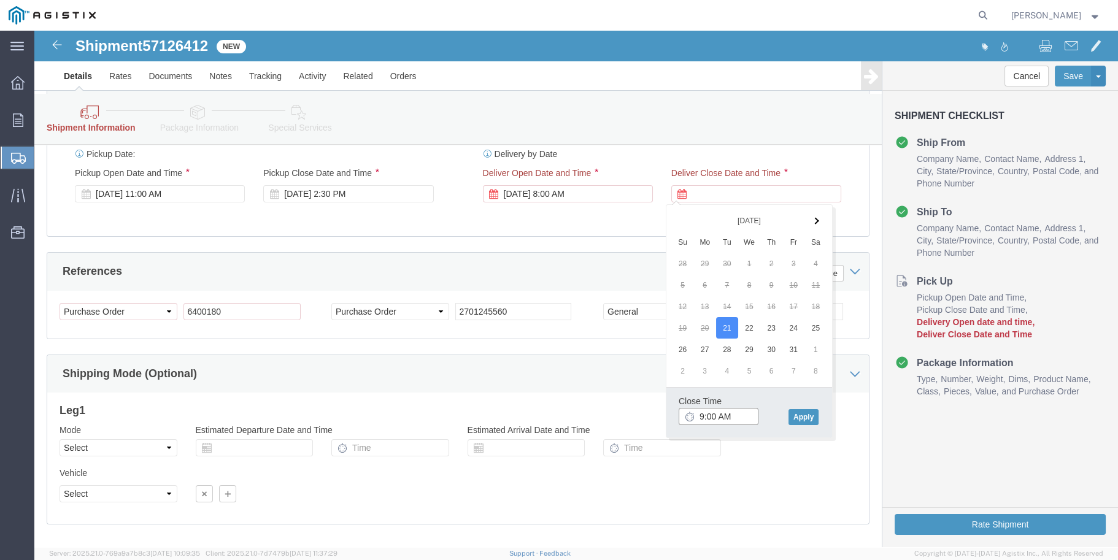
click input "9:00 AM"
drag, startPoint x: 694, startPoint y: 384, endPoint x: 654, endPoint y: 384, distance: 40.5
click div "9:00 AM"
type input "2:30 PM"
click div "Close Time 2:30 PM [DATE] 9:00 AM - [DATE] 9:00 AM Cancel Apply"
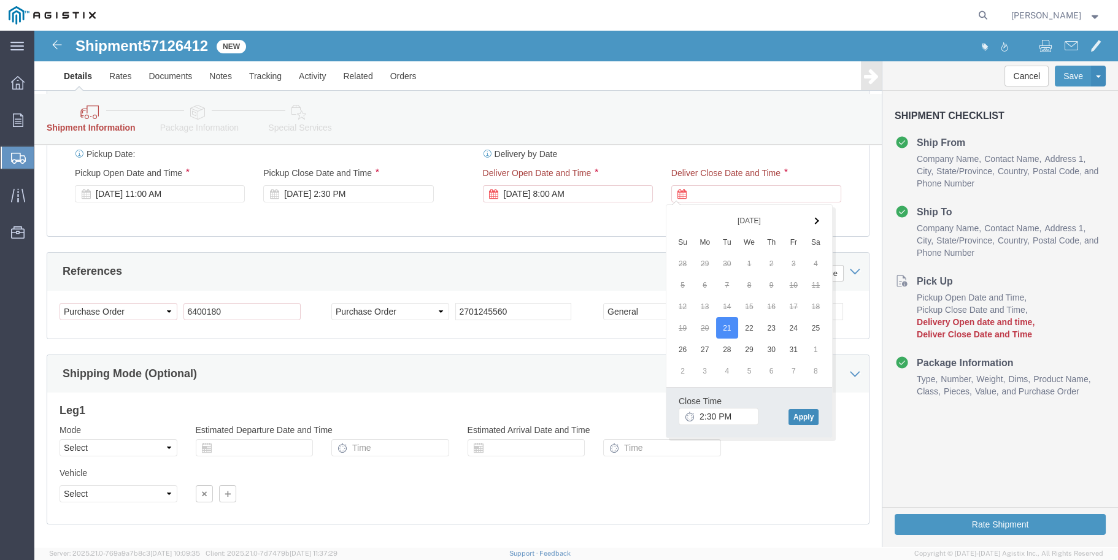
click button "Apply"
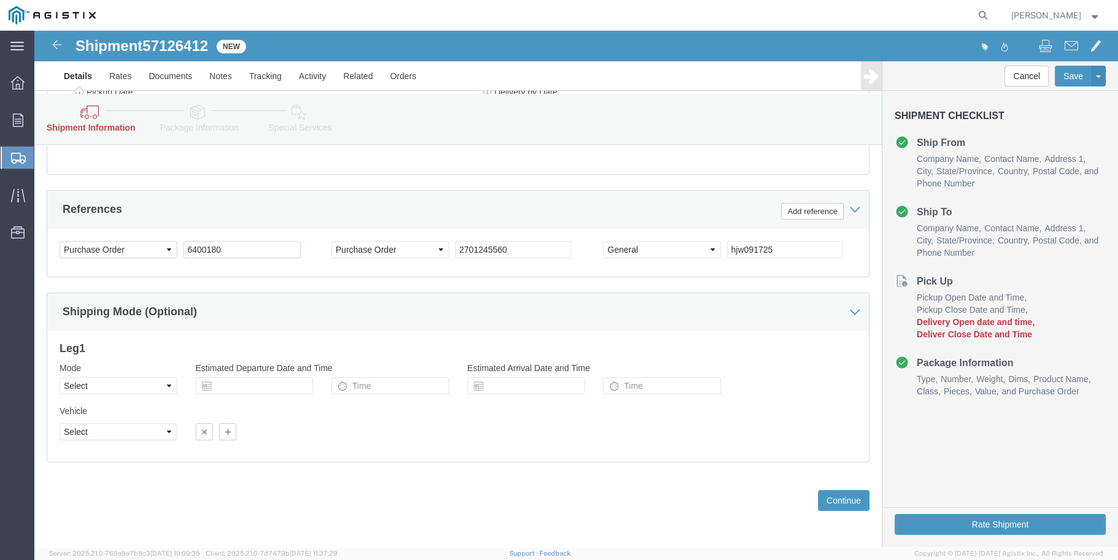
scroll to position [746, 0]
drag, startPoint x: 930, startPoint y: 496, endPoint x: 964, endPoint y: 527, distance: 45.7
click button "Rate Shipment"
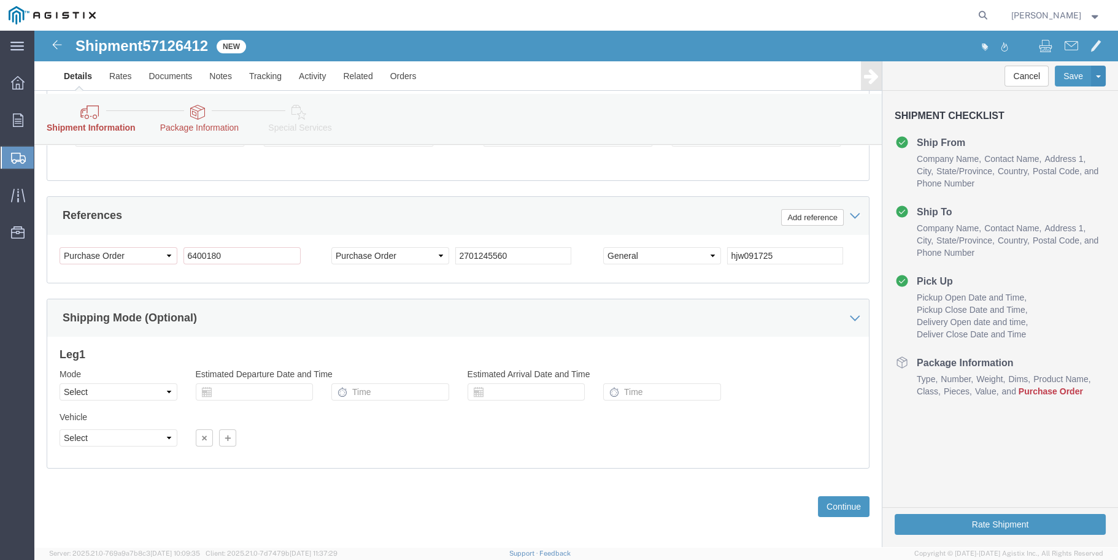
scroll to position [692, 0]
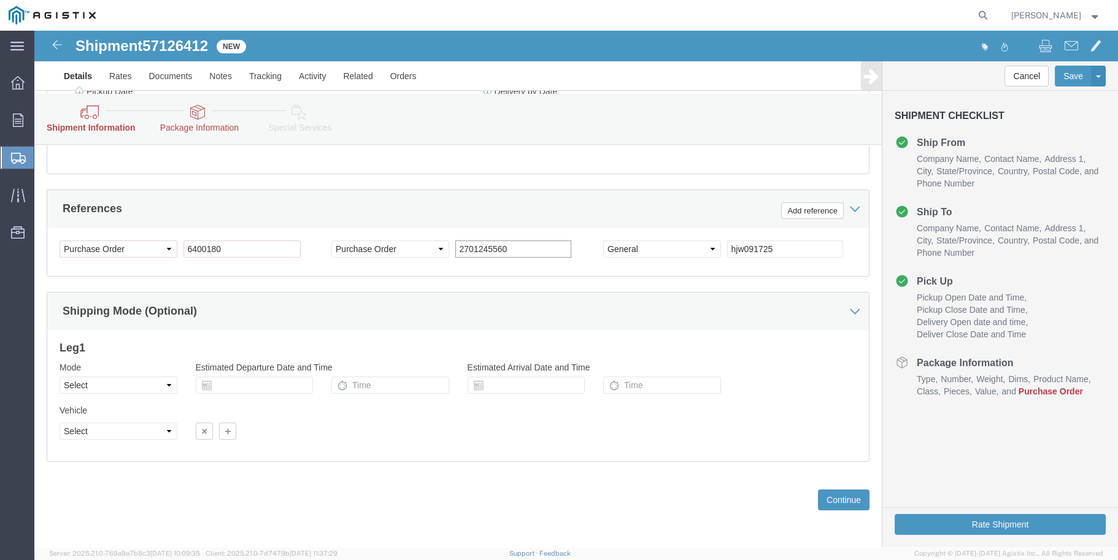
click input "2701245560"
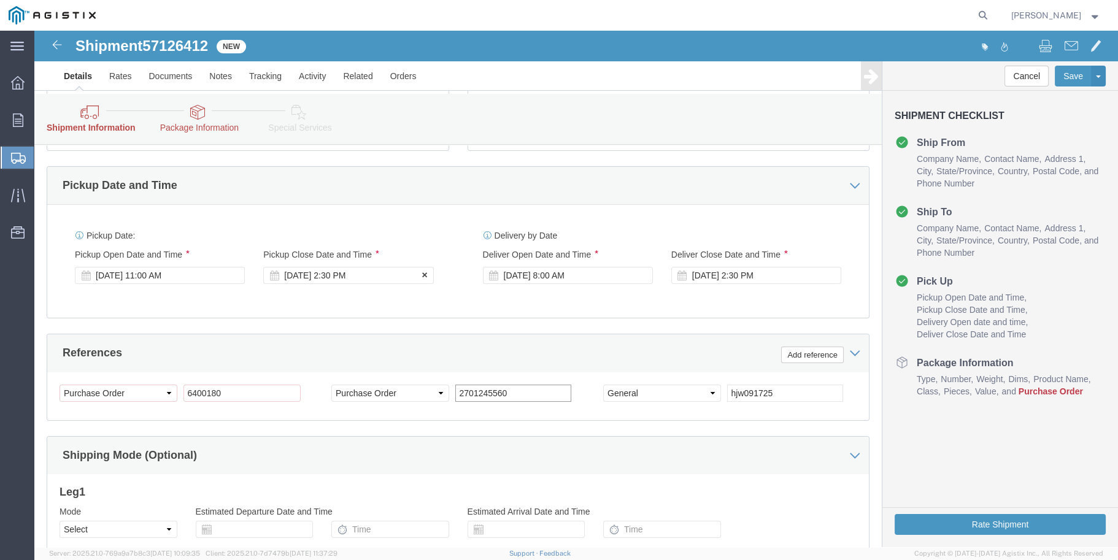
scroll to position [552, 0]
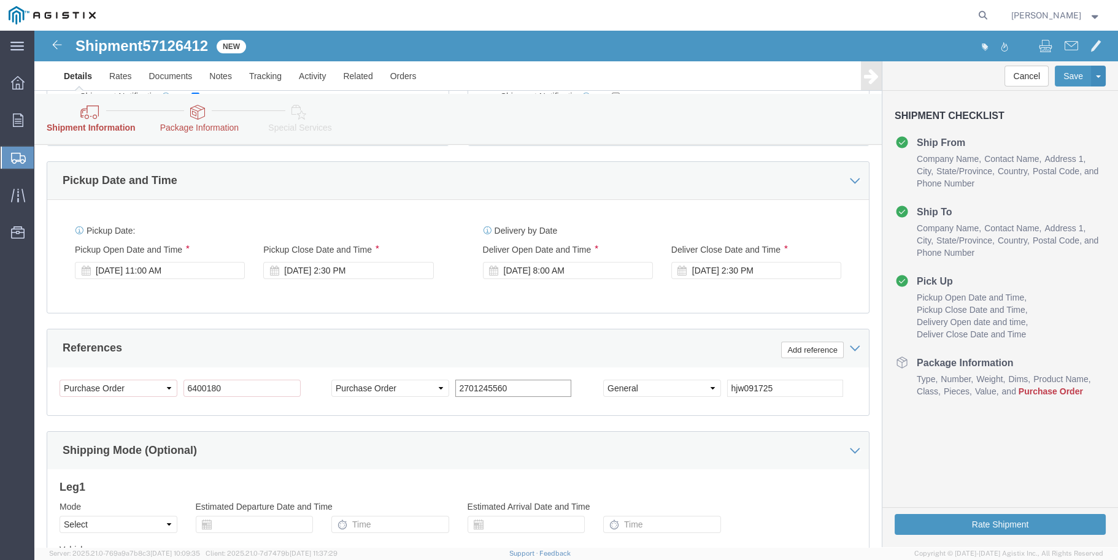
click input "2701245560"
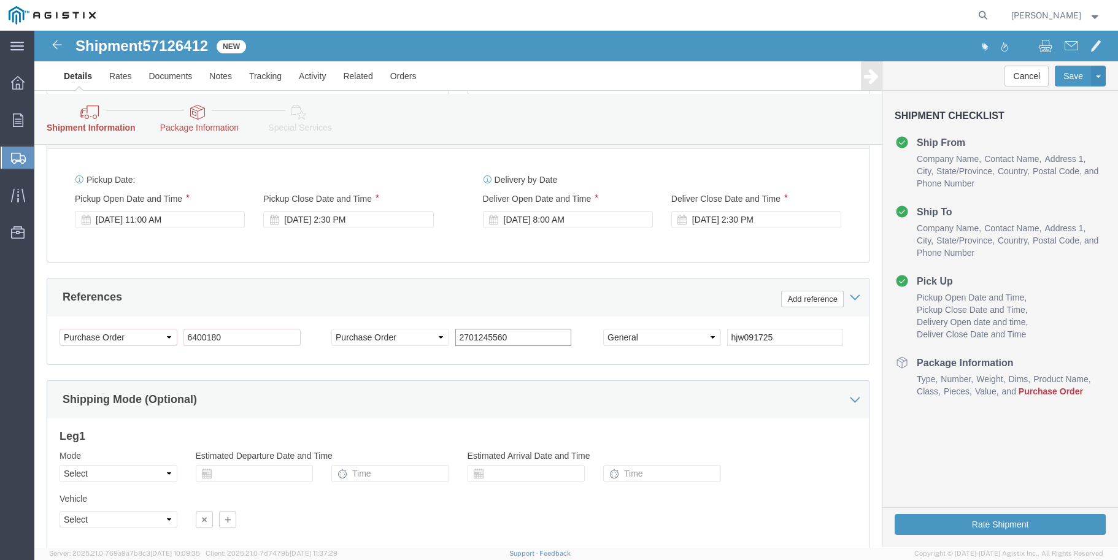
scroll to position [614, 0]
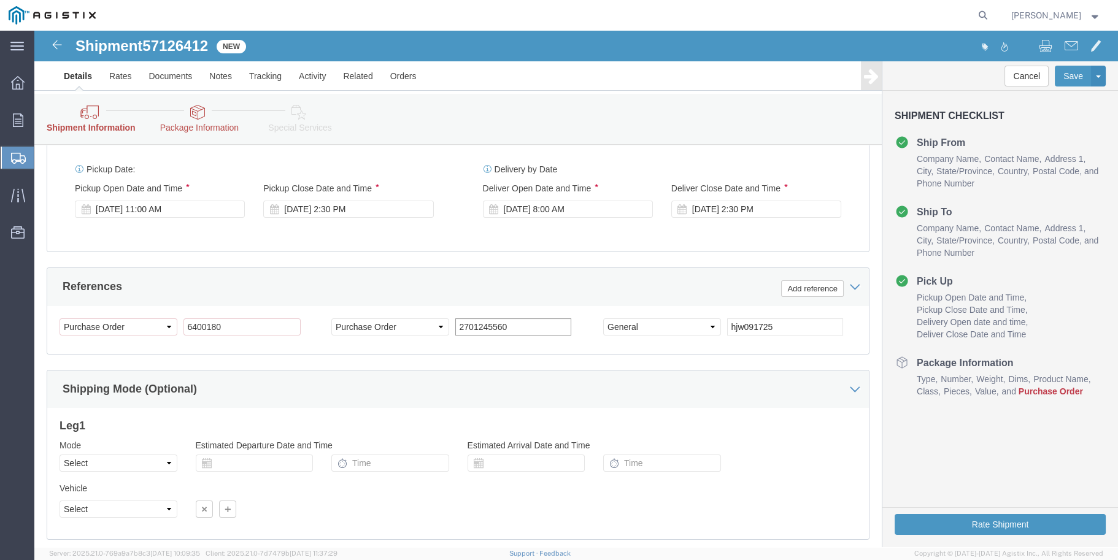
click input "2701245560"
type input "27012455600"
click button "Rate Shipment"
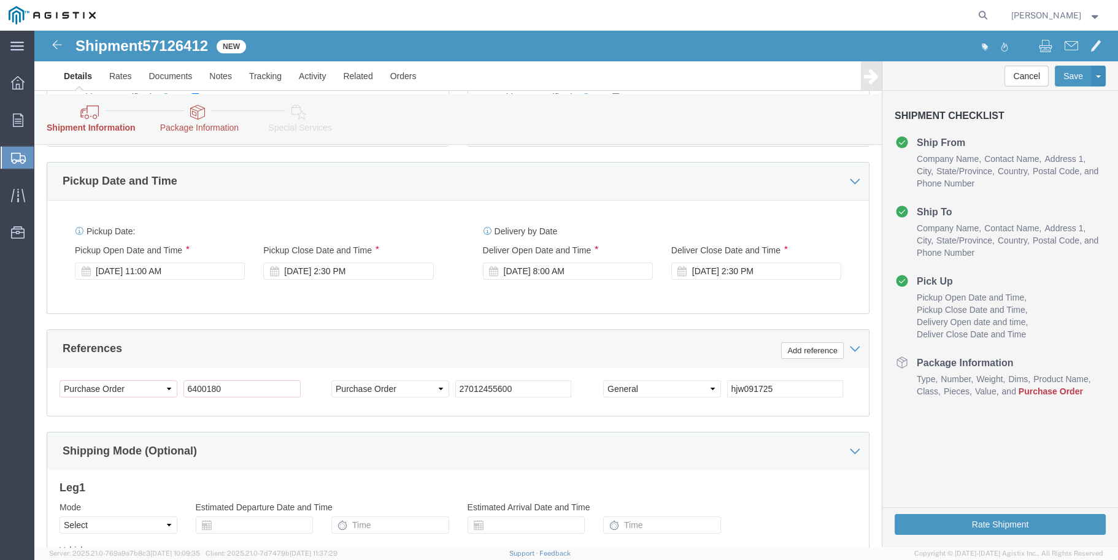
scroll to position [552, 0]
click select "Select Account Type Activity ID Airline Appointment Number ASN Batch Request # …"
click div "Select Account Type Activity ID Airline Appointment Number ASN Batch Request # …"
click select "Select Account Type Activity ID Airline Appointment Number ASN Batch Request # …"
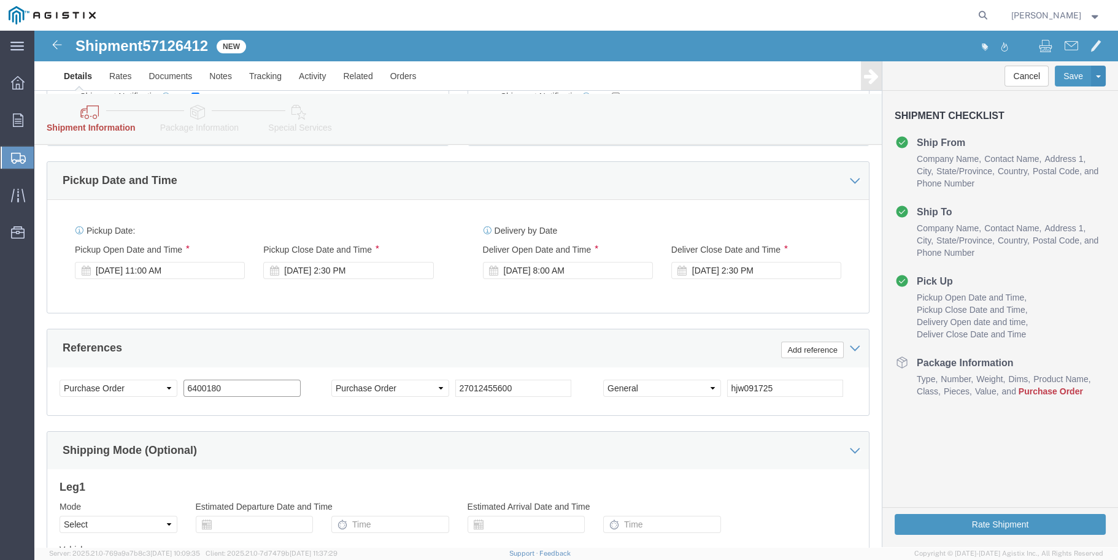
click input "6400180"
drag, startPoint x: 197, startPoint y: 359, endPoint x: 131, endPoint y: 352, distance: 66.7
click div "Select Account Type Activity ID Airline Appointment Number ASN Batch Request # …"
type input "\"
drag, startPoint x: 491, startPoint y: 354, endPoint x: 344, endPoint y: 351, distance: 146.7
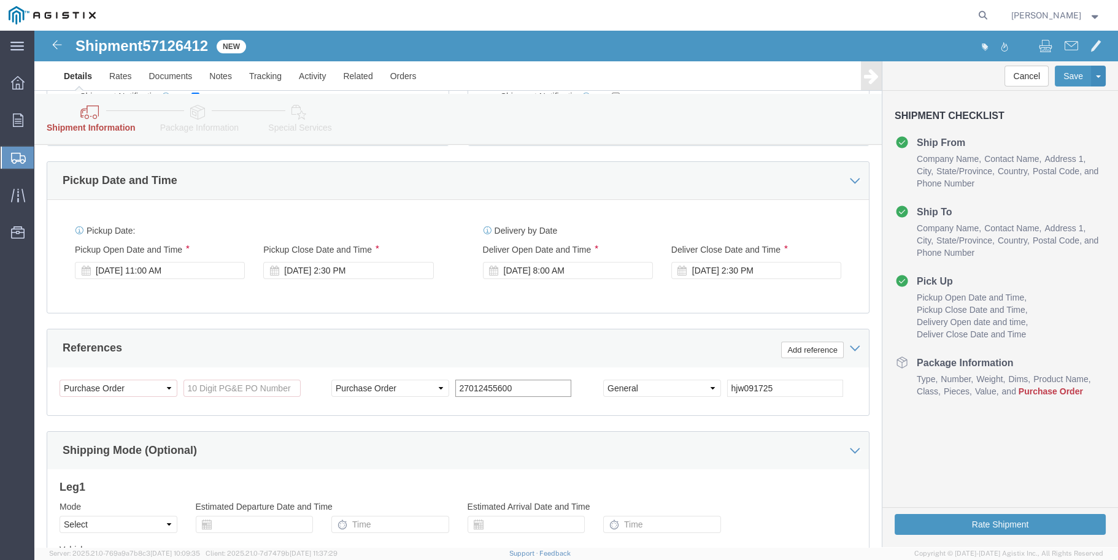
click div "Select Account Type Activity ID Airline Appointment Number ASN Batch Request # …"
click input "References / Purchase Order: This field is required."
paste input "2701245560"
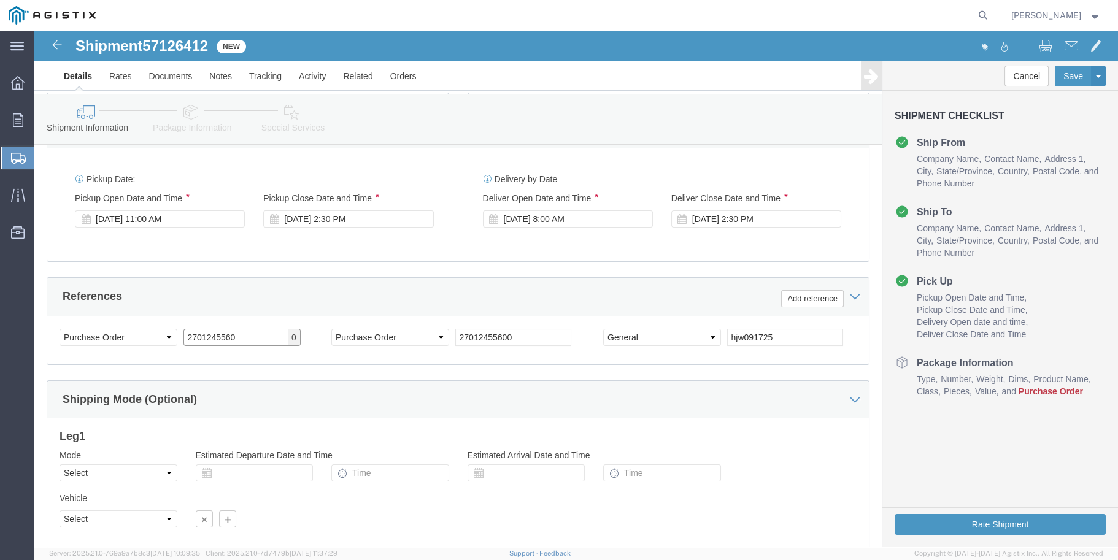
scroll to position [501, 0]
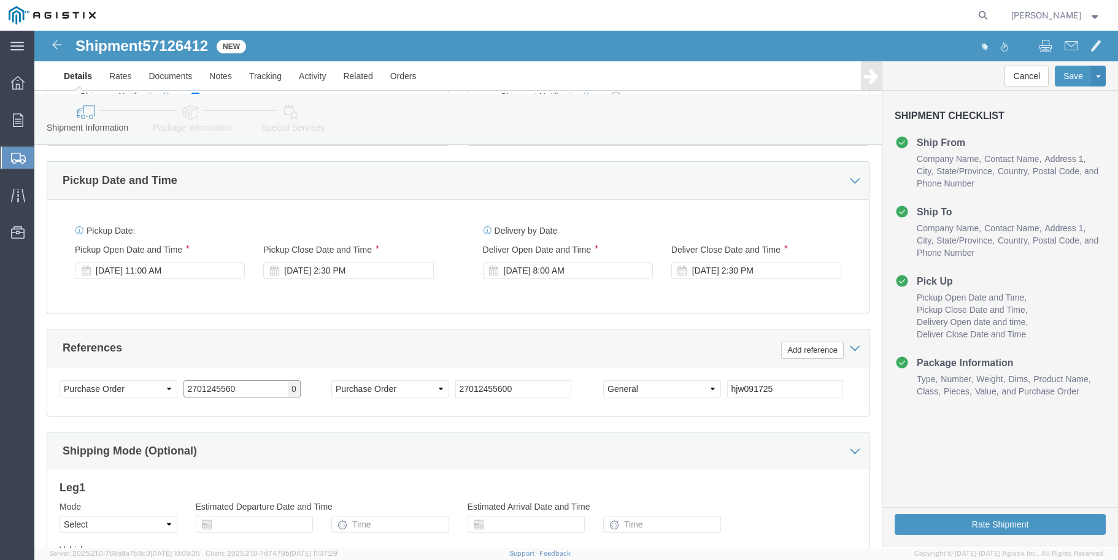
type input "2701245560"
click select "Select Account Type Activity ID Airline Appointment Number ASN Batch Request # …"
select select "SALEORDR"
click select "Select Account Type Activity ID Airline Appointment Number ASN Batch Request # …"
click input "27012455600"
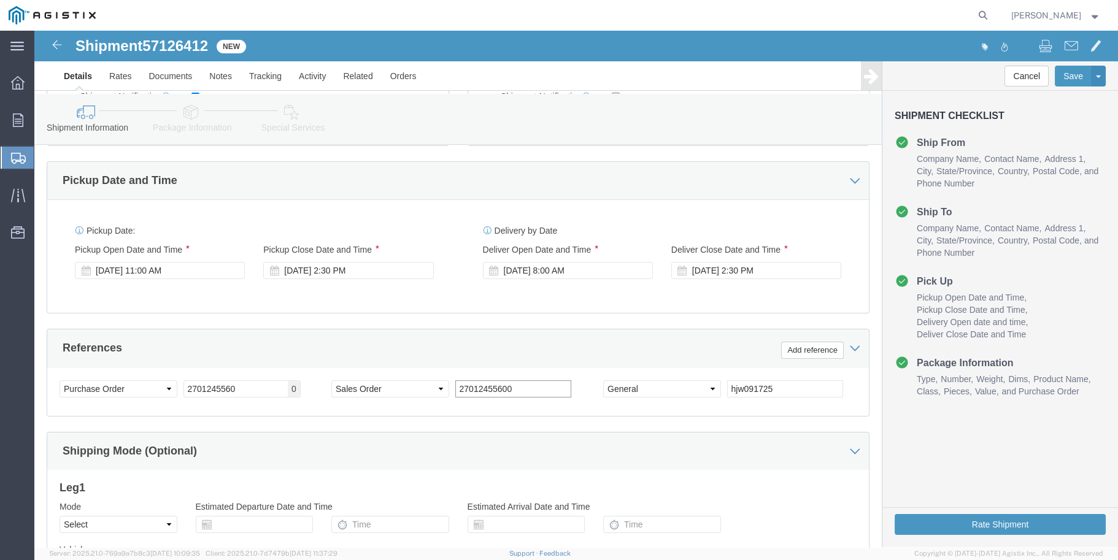
drag, startPoint x: 480, startPoint y: 356, endPoint x: 393, endPoint y: 346, distance: 87.7
click div "Select Account Type Activity ID Airline Appointment Number ASN Batch Request # …"
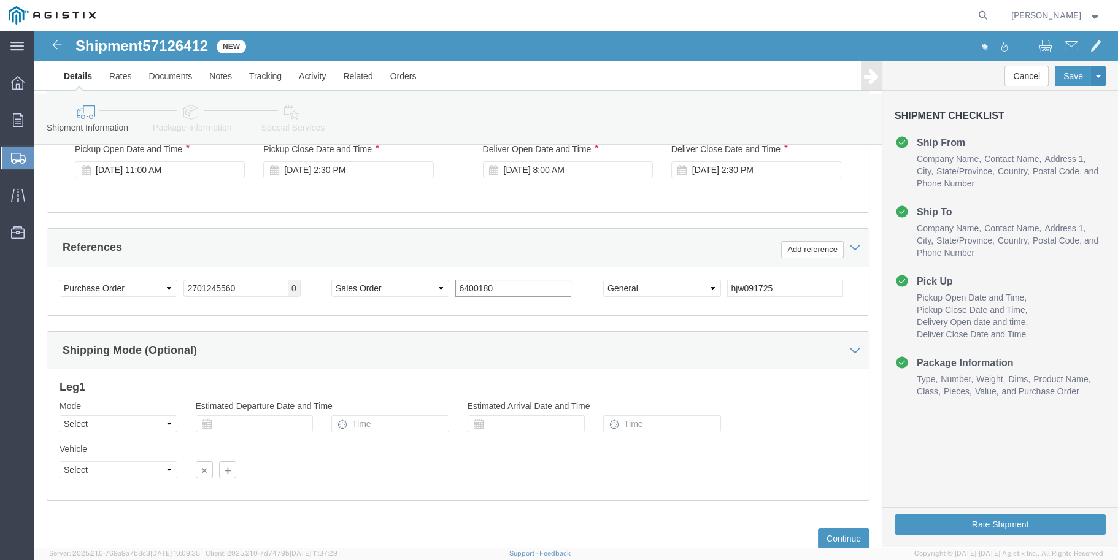
scroll to position [624, 0]
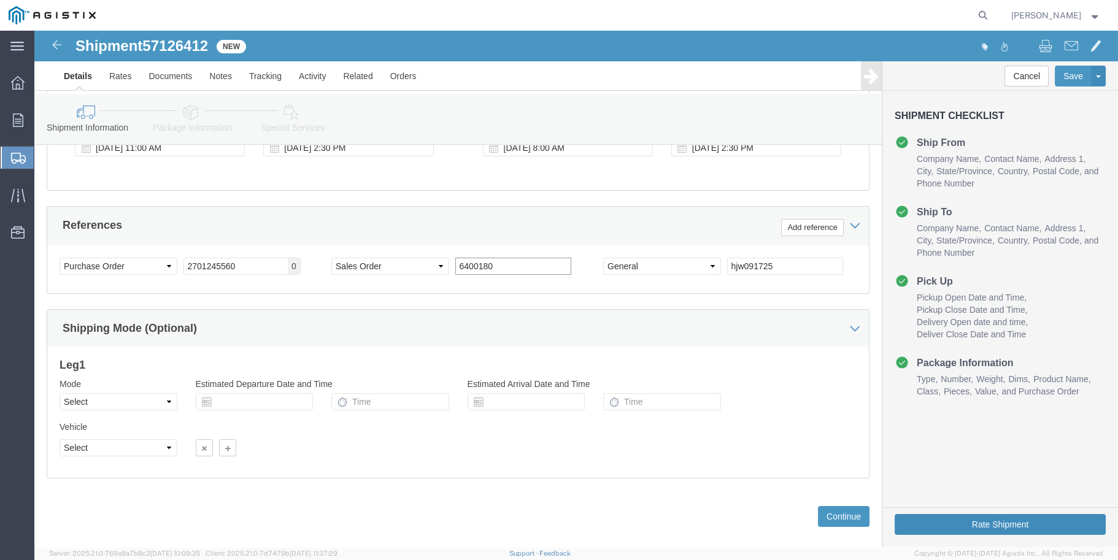
type input "6400180"
click button "Rate Shipment"
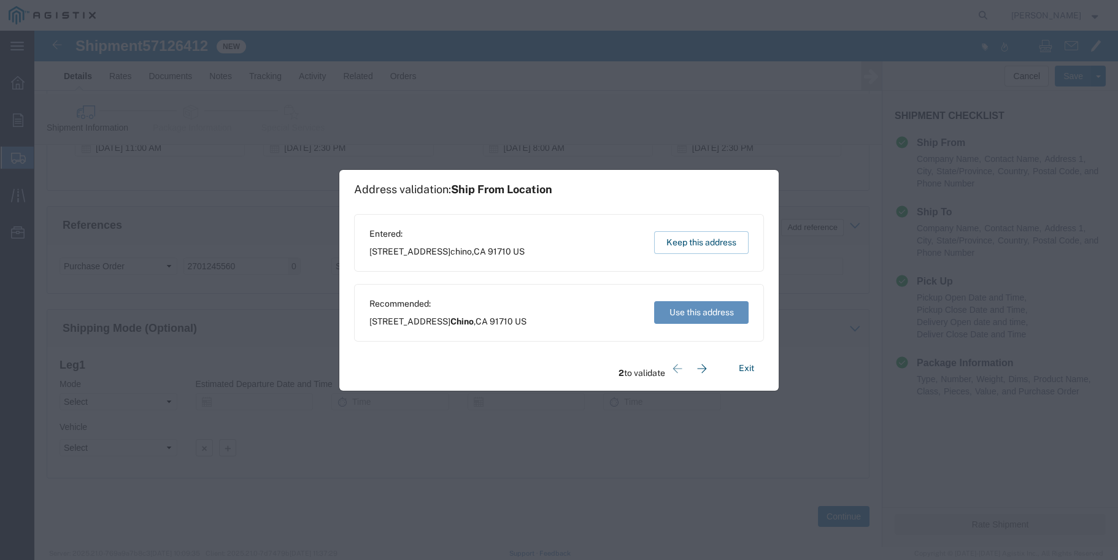
click at [711, 317] on button "Use this address" at bounding box center [701, 312] width 95 height 23
click at [709, 312] on button "Use this address" at bounding box center [701, 312] width 95 height 23
type input "Chino"
type input "Stockton"
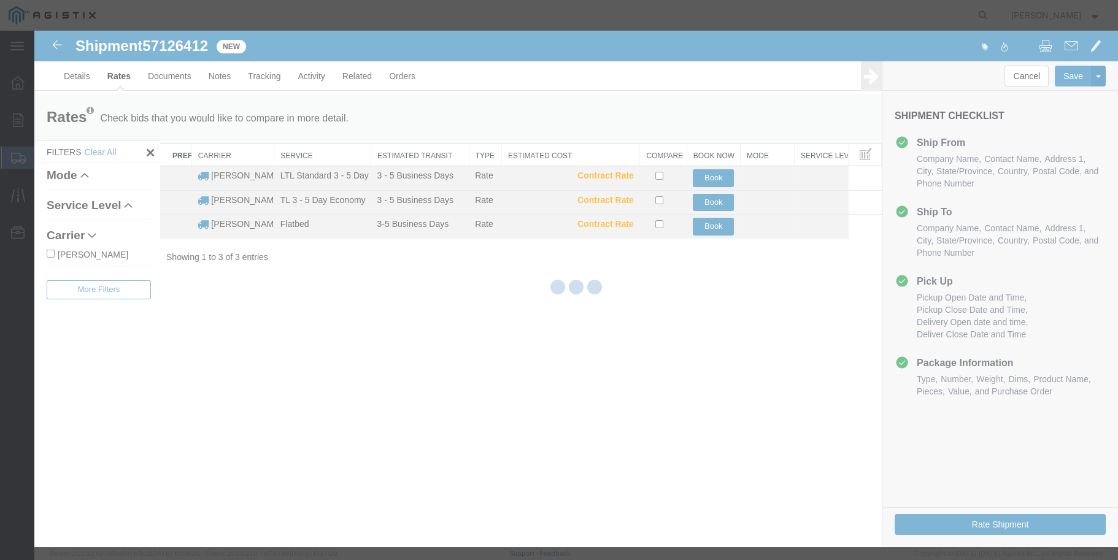
scroll to position [0, 0]
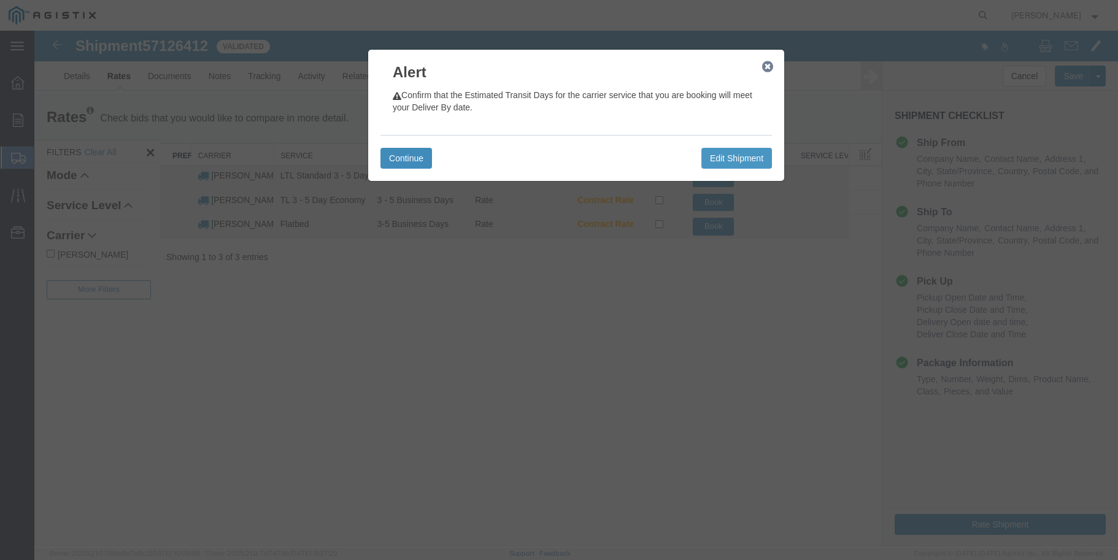
click at [406, 156] on button "Continue" at bounding box center [407, 158] width 52 height 21
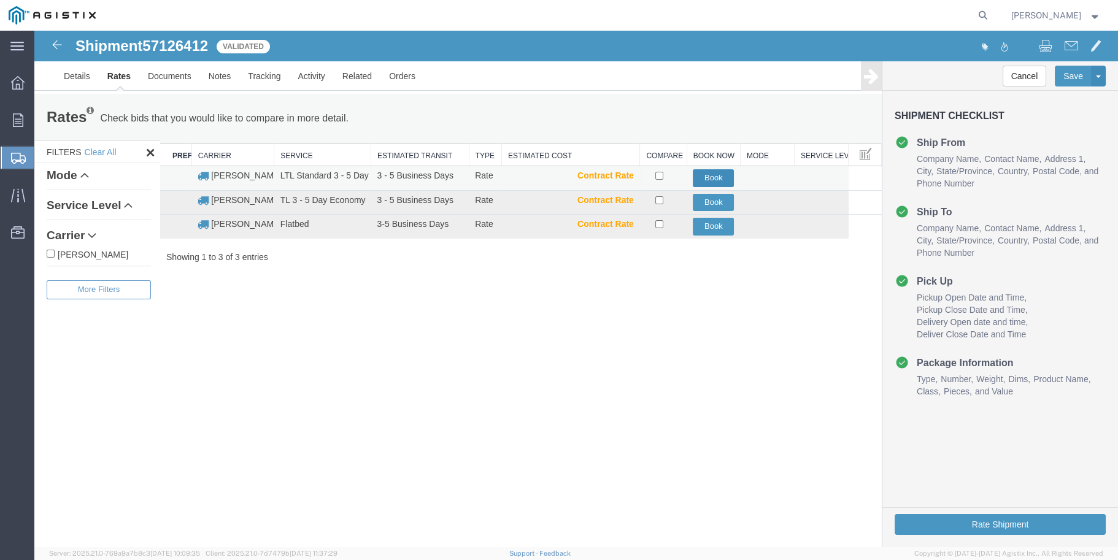
click at [716, 177] on button "Book" at bounding box center [713, 178] width 41 height 18
